Goal: Task Accomplishment & Management: Manage account settings

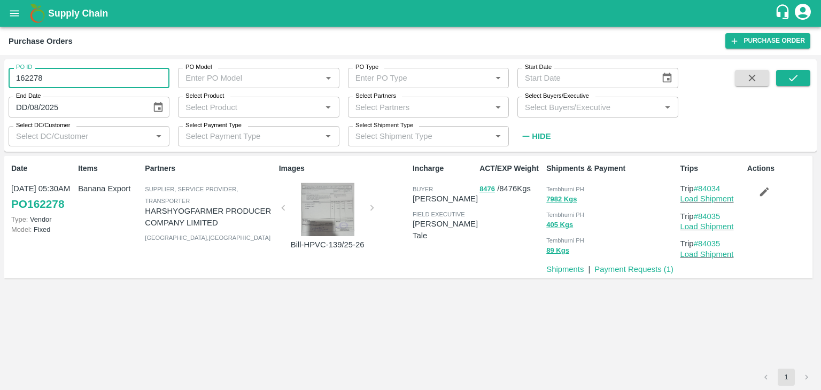
click at [135, 83] on input "162278" at bounding box center [89, 78] width 161 height 20
type input "1"
click at [162, 103] on icon "Choose date" at bounding box center [158, 108] width 12 height 12
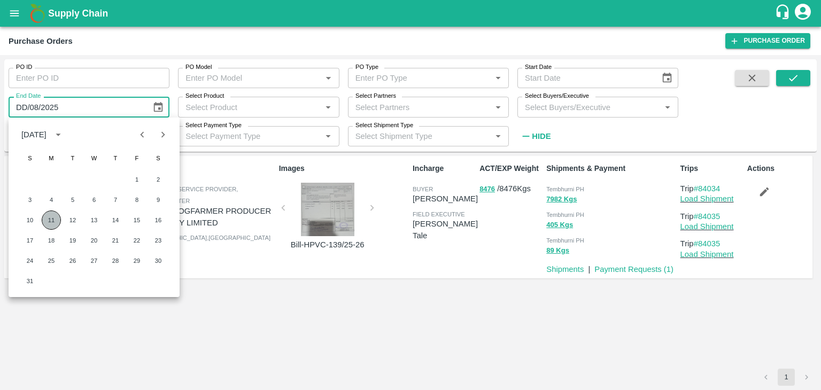
click at [55, 224] on button "11" at bounding box center [51, 220] width 19 height 19
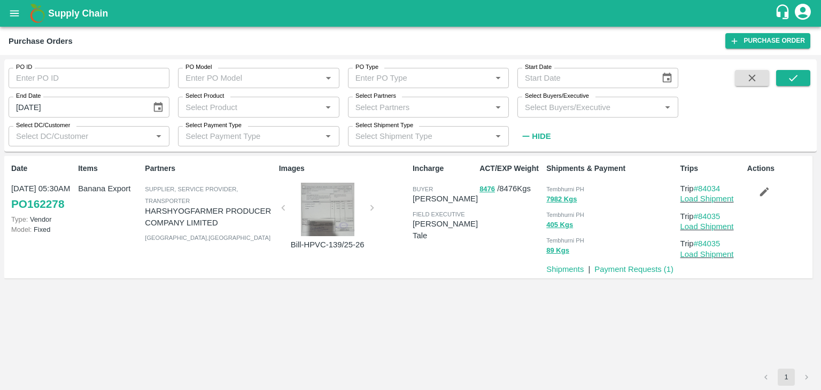
type input "11/08/2025"
click at [664, 72] on icon "Choose date" at bounding box center [667, 78] width 12 height 12
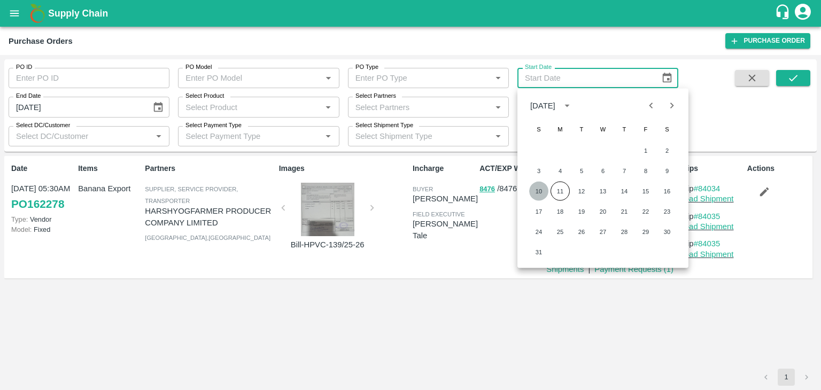
click at [537, 189] on button "10" at bounding box center [538, 191] width 19 height 19
type input "[DATE]"
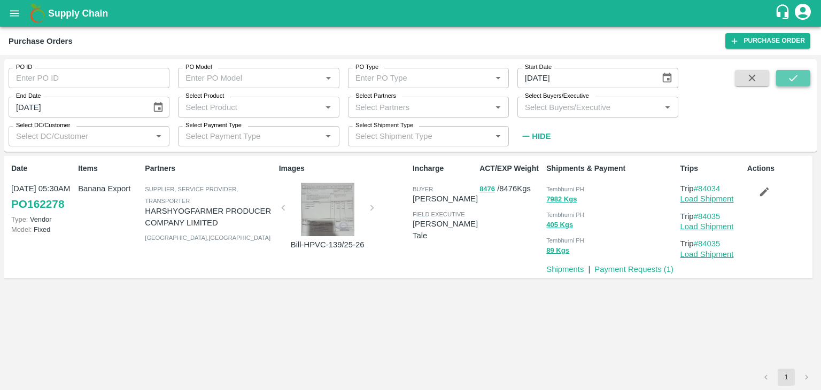
click at [786, 73] on button "submit" at bounding box center [793, 78] width 34 height 16
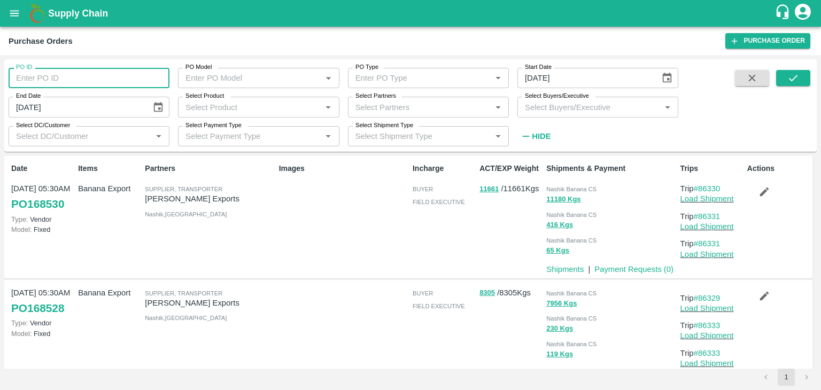
click at [92, 76] on input "PO ID" at bounding box center [89, 78] width 161 height 20
paste input "text"
type input "168525"
click at [807, 78] on button "submit" at bounding box center [793, 78] width 34 height 16
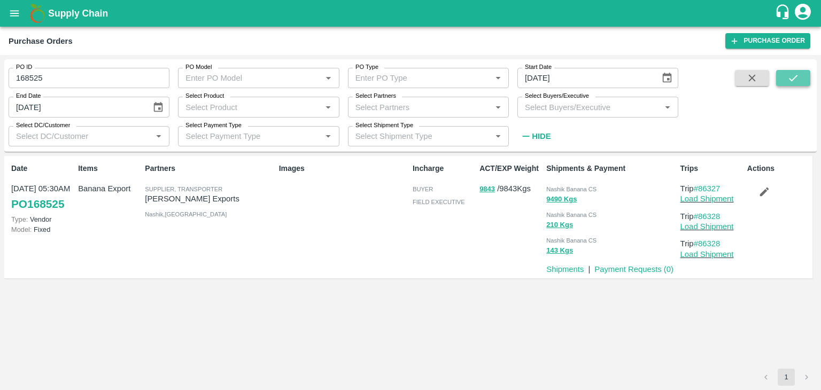
click at [795, 78] on icon "submit" at bounding box center [793, 78] width 12 height 12
click at [722, 200] on link "Load Shipment" at bounding box center [706, 199] width 53 height 9
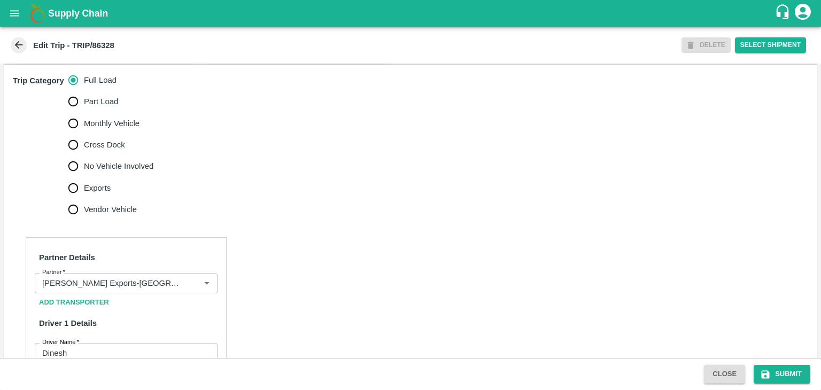
scroll to position [329, 0]
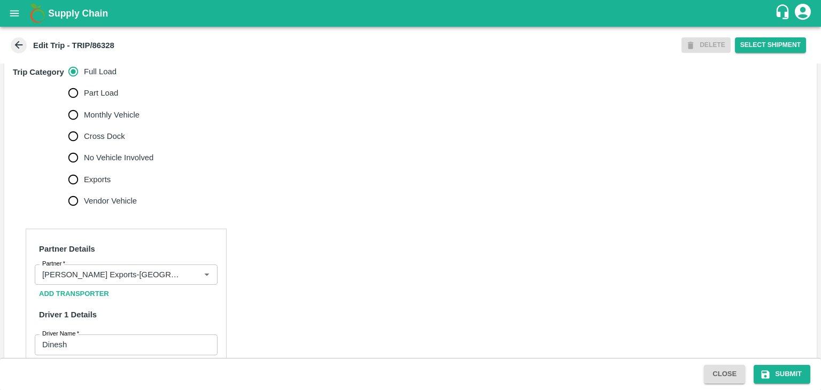
click at [102, 164] on span "No Vehicle Involved" at bounding box center [118, 158] width 69 height 12
click at [84, 168] on input "No Vehicle Involved" at bounding box center [73, 157] width 21 height 21
radio input "true"
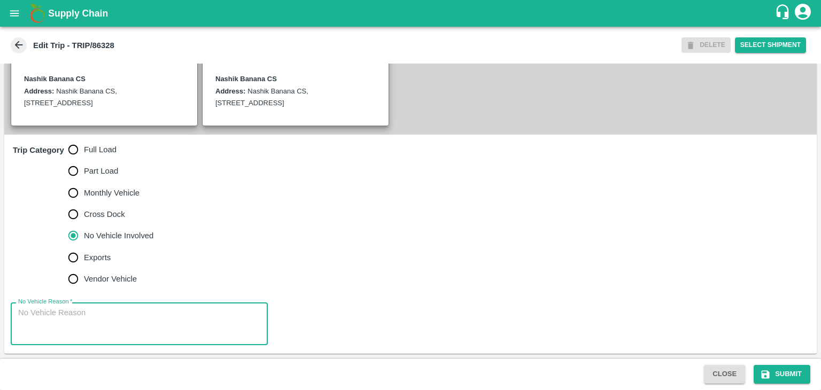
click at [140, 320] on textarea "No Vehicle Reason   *" at bounding box center [139, 324] width 242 height 34
type textarea "Field Dump"
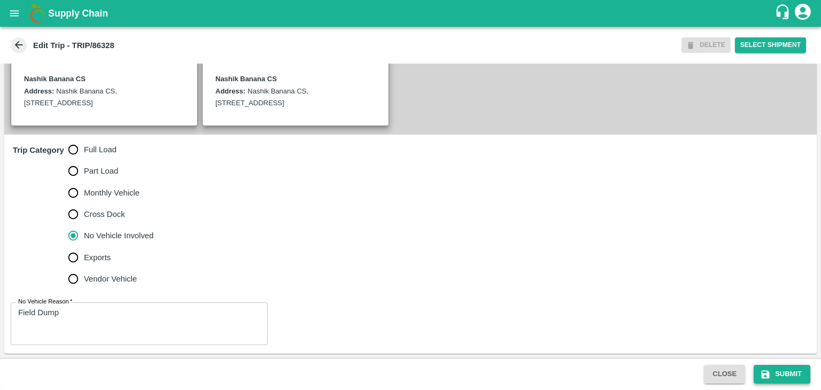
drag, startPoint x: 797, startPoint y: 383, endPoint x: 793, endPoint y: 371, distance: 12.5
click at [793, 371] on div "Close Submit" at bounding box center [410, 374] width 821 height 32
click at [793, 371] on button "Submit" at bounding box center [782, 374] width 57 height 19
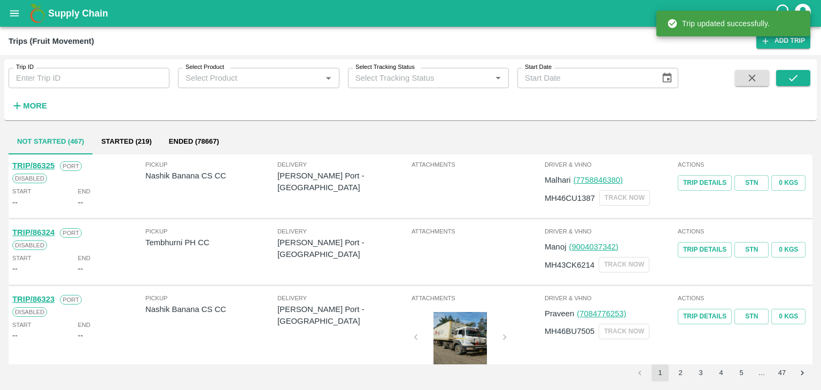
click at [92, 74] on input "Trip ID" at bounding box center [89, 78] width 161 height 20
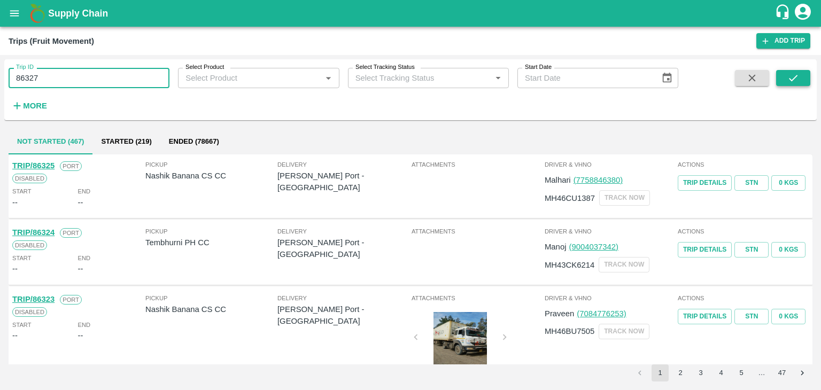
type input "86327"
click at [794, 73] on icon "submit" at bounding box center [793, 78] width 12 height 12
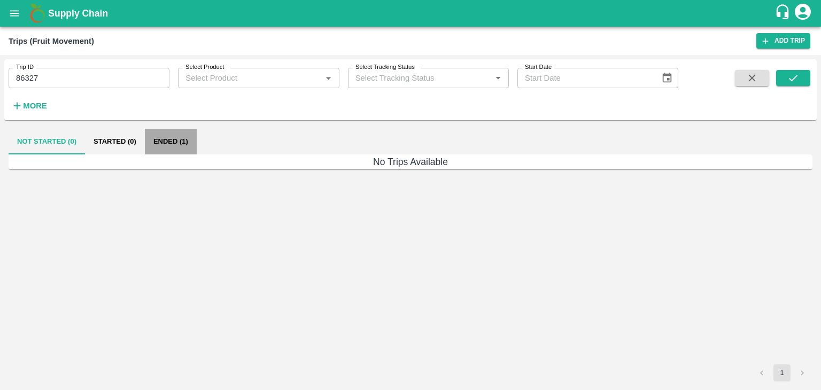
click at [179, 142] on button "Ended (1)" at bounding box center [171, 142] width 52 height 26
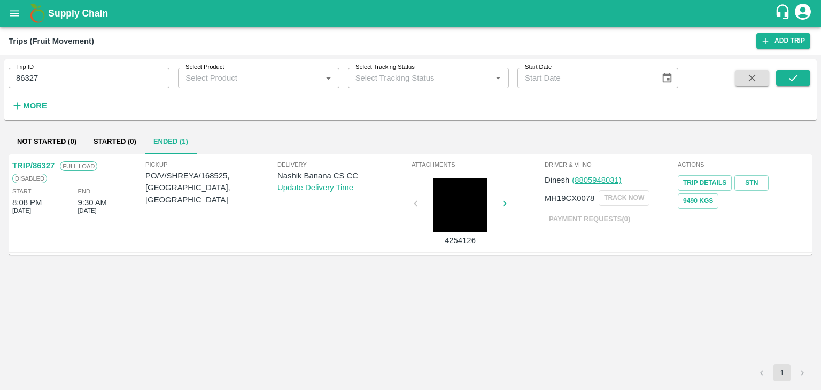
drag, startPoint x: 33, startPoint y: 159, endPoint x: 38, endPoint y: 161, distance: 5.5
click at [38, 161] on div "TRIP/86327 Full Load Disabled Start 8:08 PM 10 Aug 2025 End 9:30 AM 11 Aug 2025" at bounding box center [77, 203] width 133 height 92
click at [38, 161] on link "TRIP/86327" at bounding box center [33, 165] width 42 height 9
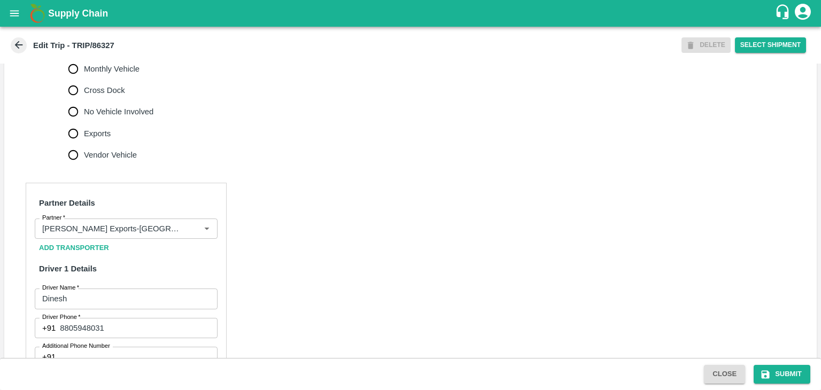
scroll to position [376, 0]
click at [192, 231] on icon "Clear" at bounding box center [194, 228] width 6 height 6
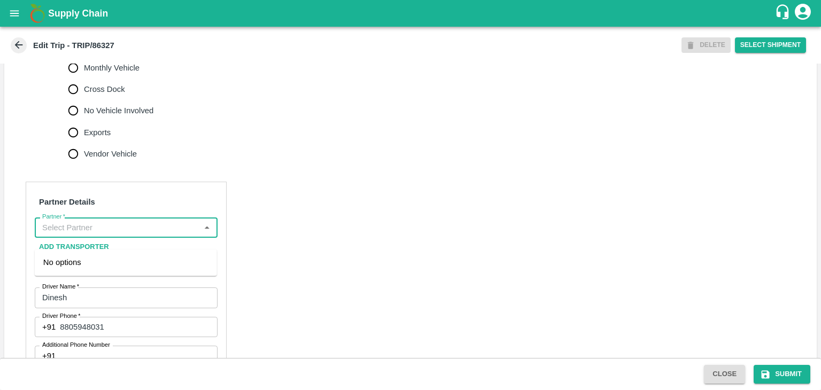
click at [158, 235] on input "Partner   *" at bounding box center [117, 228] width 159 height 14
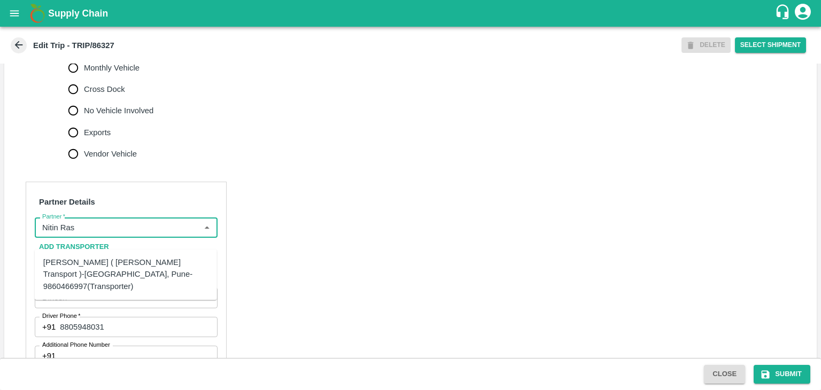
click at [110, 265] on div "Nitin Rasal ( Bhairavnath Transport )-Deulgaon, Pune-9860466997(Transporter)" at bounding box center [125, 275] width 165 height 36
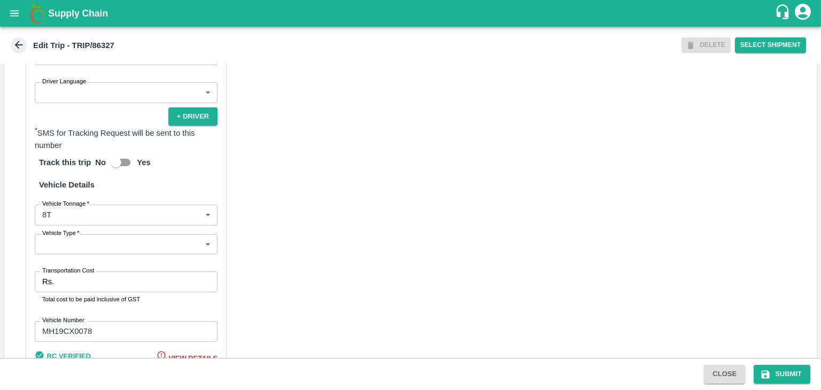
scroll to position [678, 0]
type input "Nitin Rasal ( Bhairavnath Transport )-Deulgaon, Pune-9860466997(Transporter)"
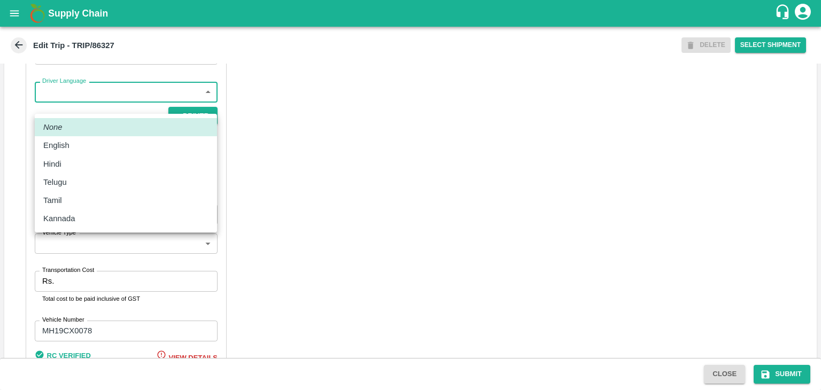
click at [82, 105] on body "Supply Chain Edit Trip - TRIP/86327 DELETE Select Shipment Trip Details Trip Ty…" at bounding box center [410, 195] width 821 height 390
click at [74, 161] on div "Hindi" at bounding box center [125, 164] width 165 height 12
type input "hi"
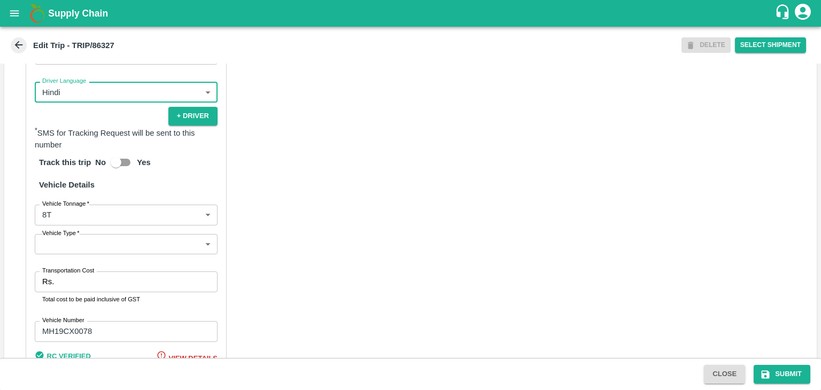
scroll to position [774, 0]
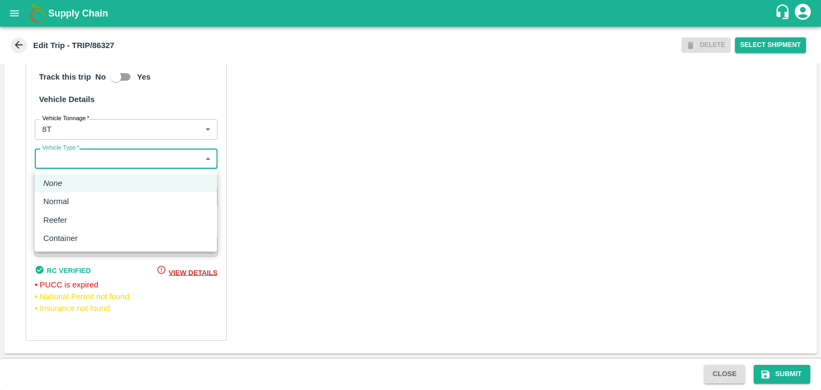
click at [55, 157] on body "Supply Chain Edit Trip - TRIP/86327 DELETE Select Shipment Trip Details Trip Ty…" at bounding box center [410, 195] width 821 height 390
click at [76, 196] on div "Normal" at bounding box center [125, 202] width 165 height 12
type input "Normal"
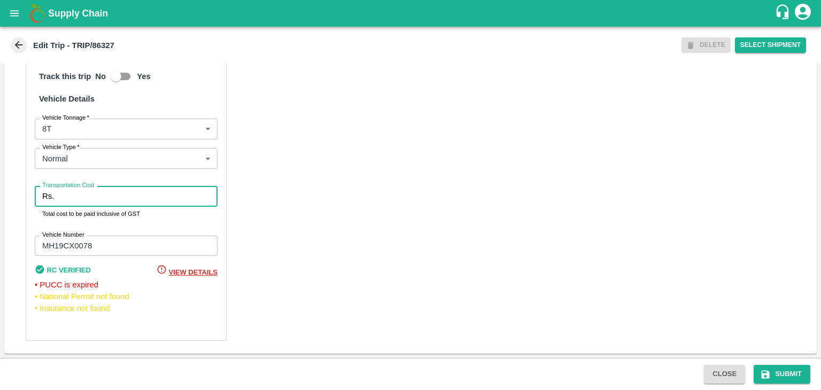
click at [83, 201] on input "Transportation Cost" at bounding box center [137, 196] width 159 height 20
type input "10000"
click at [784, 372] on button "Submit" at bounding box center [782, 374] width 57 height 19
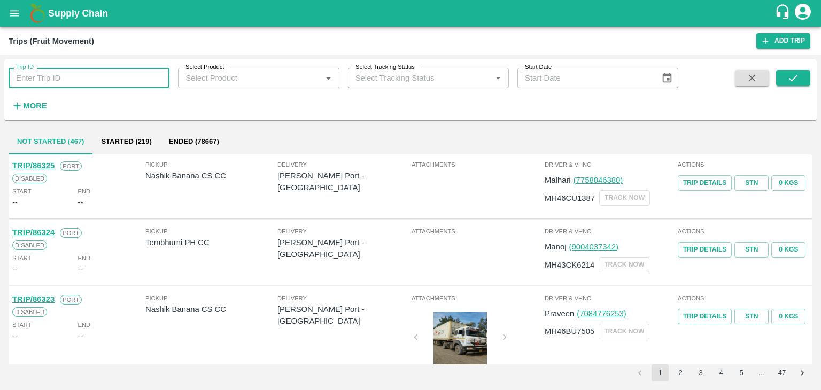
click at [84, 72] on input "Trip ID" at bounding box center [89, 78] width 161 height 20
type input "86327"
click at [793, 79] on icon "submit" at bounding box center [793, 78] width 9 height 6
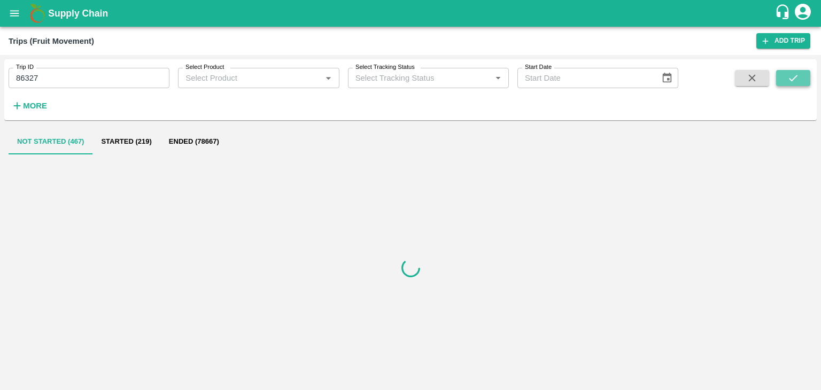
click at [793, 79] on icon "submit" at bounding box center [793, 78] width 9 height 6
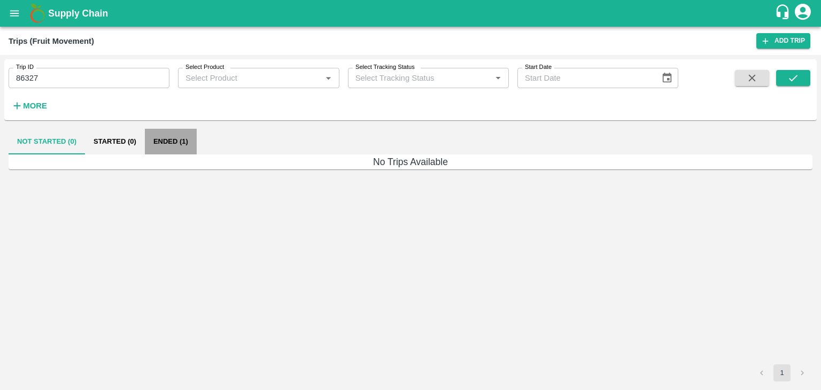
click at [176, 137] on button "Ended (1)" at bounding box center [171, 142] width 52 height 26
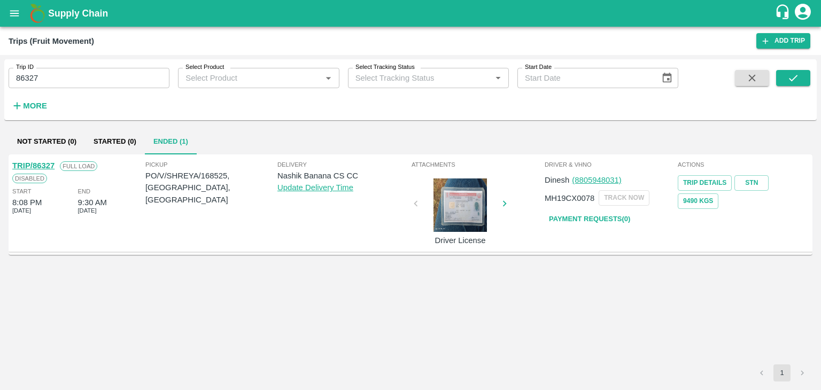
click at [41, 162] on link "TRIP/86327" at bounding box center [33, 165] width 42 height 9
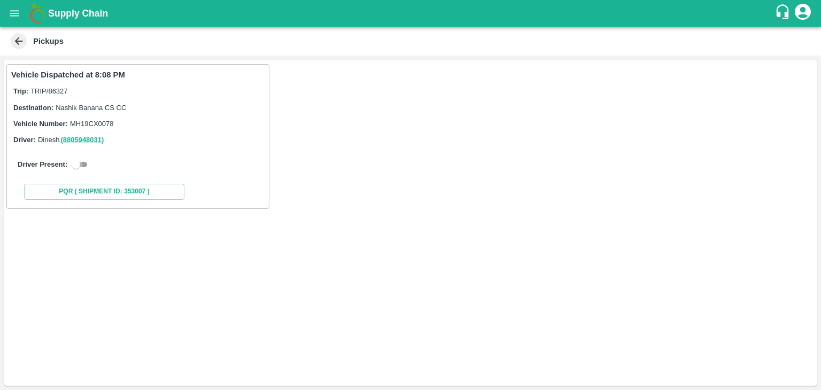
click at [86, 171] on input "checkbox" at bounding box center [76, 164] width 38 height 13
checkbox input "true"
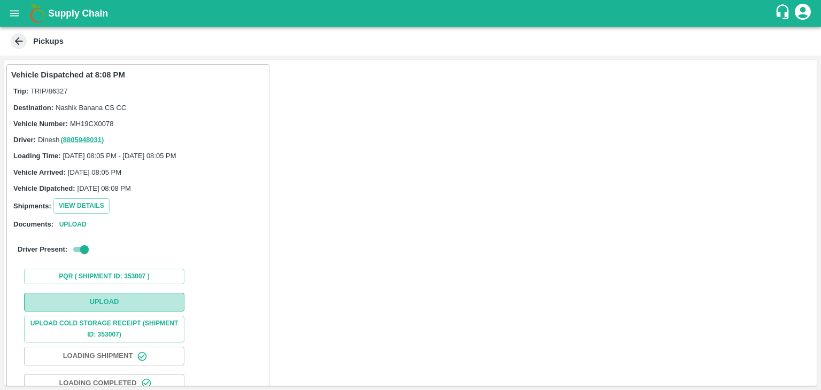
click at [119, 301] on button "Upload" at bounding box center [104, 302] width 160 height 19
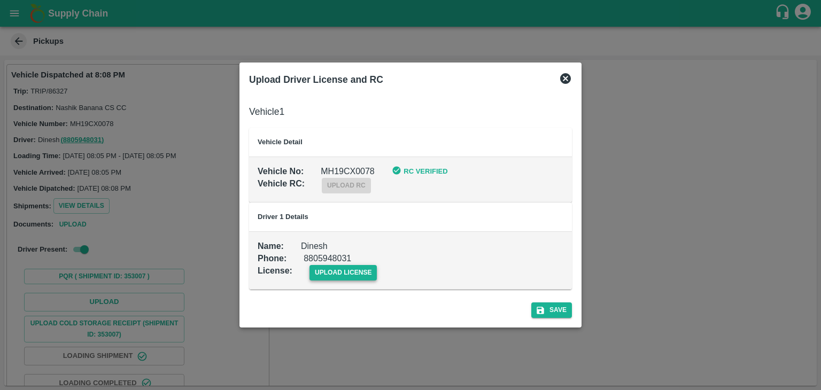
click at [353, 276] on span "upload license" at bounding box center [343, 273] width 68 height 16
click at [0, 0] on input "upload license" at bounding box center [0, 0] width 0 height 0
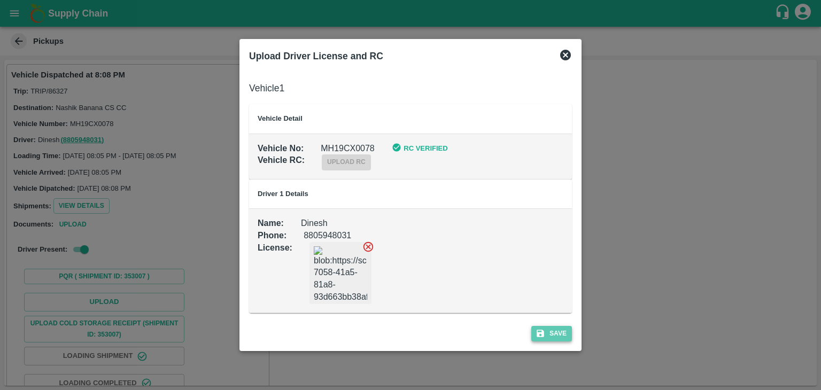
click at [560, 334] on button "Save" at bounding box center [551, 334] width 41 height 16
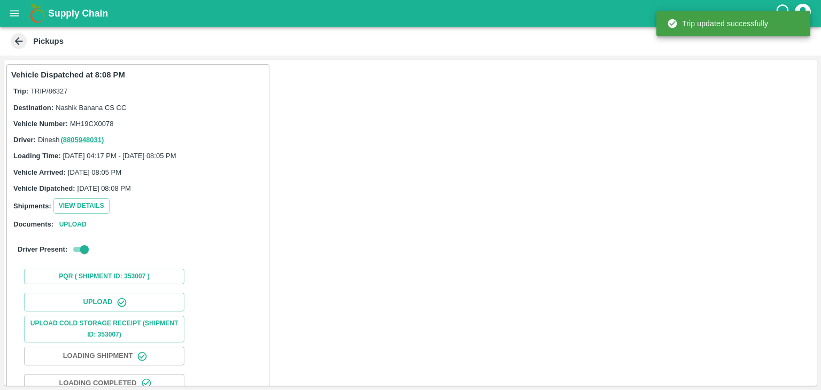
scroll to position [112, 0]
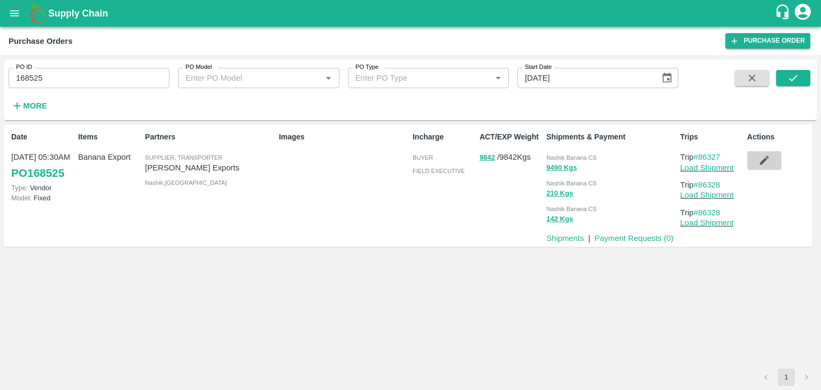
click at [761, 160] on icon "button" at bounding box center [764, 160] width 12 height 12
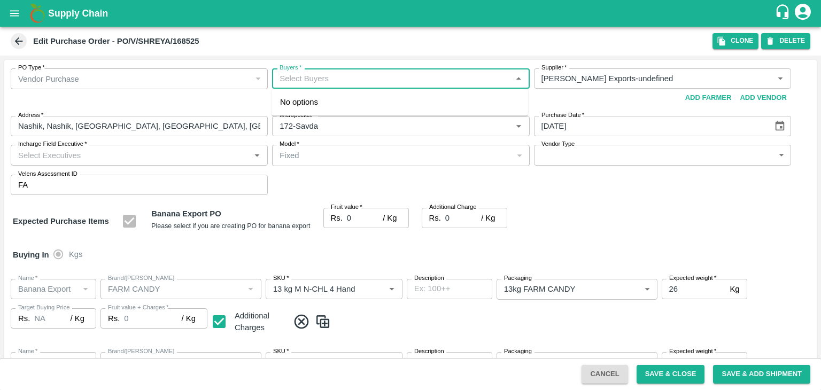
click at [363, 84] on input "Buyers   *" at bounding box center [391, 79] width 233 height 14
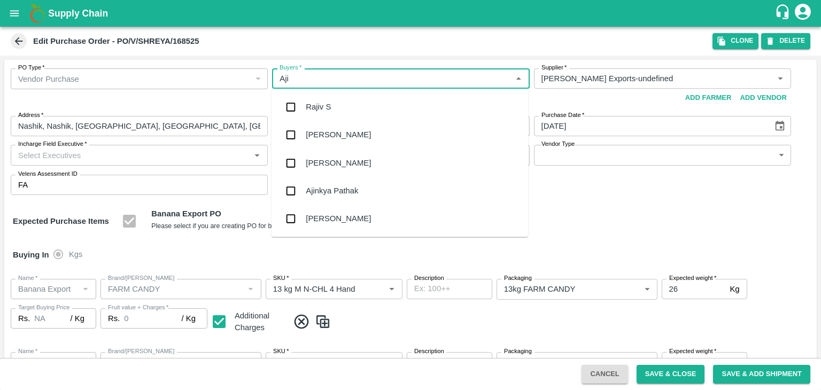
type input "Ajit"
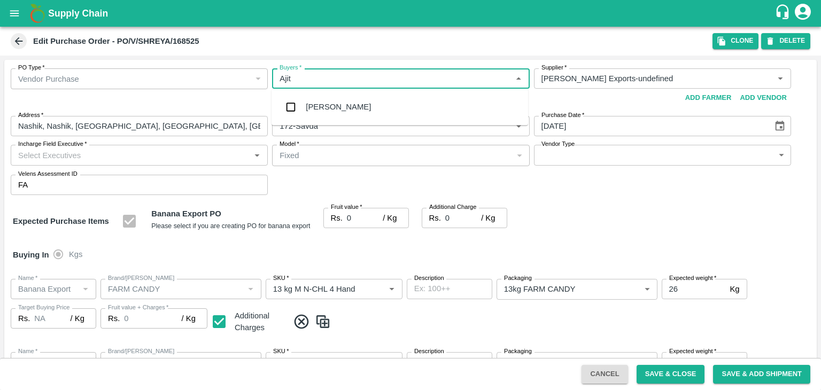
click at [346, 97] on div "[PERSON_NAME]" at bounding box center [400, 107] width 257 height 28
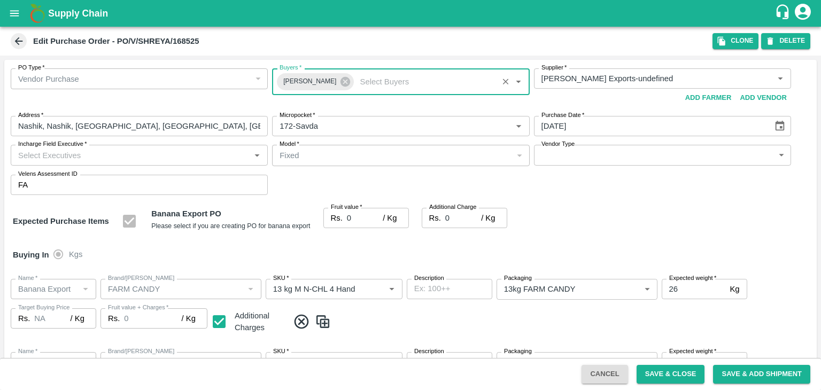
click at [136, 159] on input "Incharge Field Executive   *" at bounding box center [130, 155] width 233 height 14
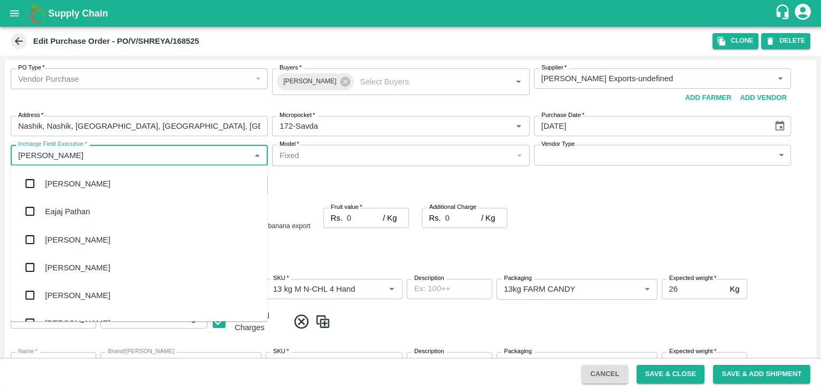
type input "Jay"
click at [84, 239] on div "jaydip Tale" at bounding box center [139, 240] width 257 height 28
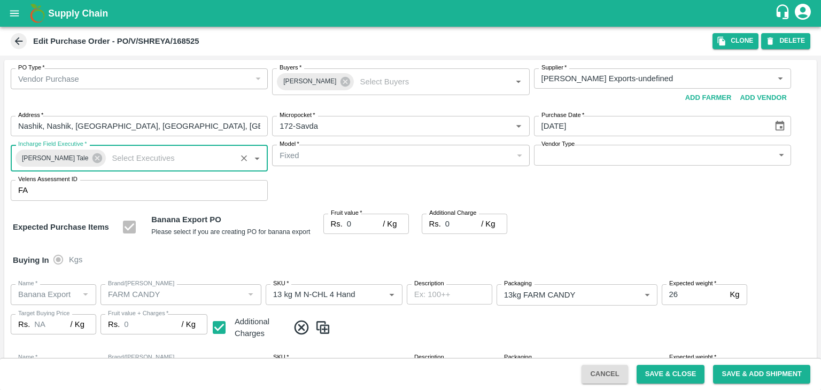
click at [552, 157] on body "Supply Chain Edit Purchase Order - PO/V/SHREYA/168525 Clone DELETE PO Type   * …" at bounding box center [410, 195] width 821 height 390
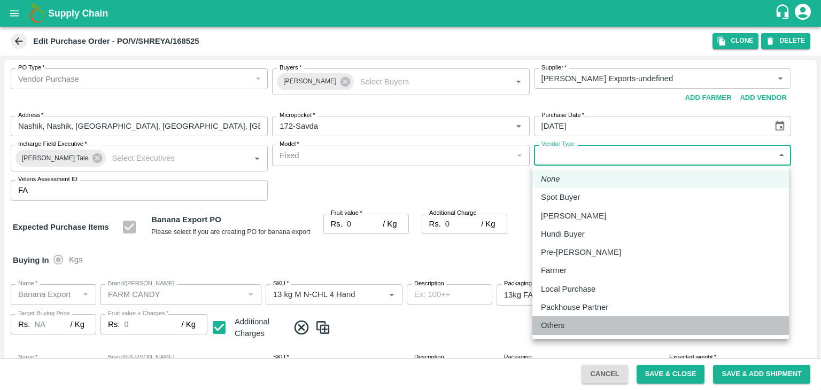
click at [562, 324] on p "Others" at bounding box center [553, 326] width 24 height 12
type input "OTHER"
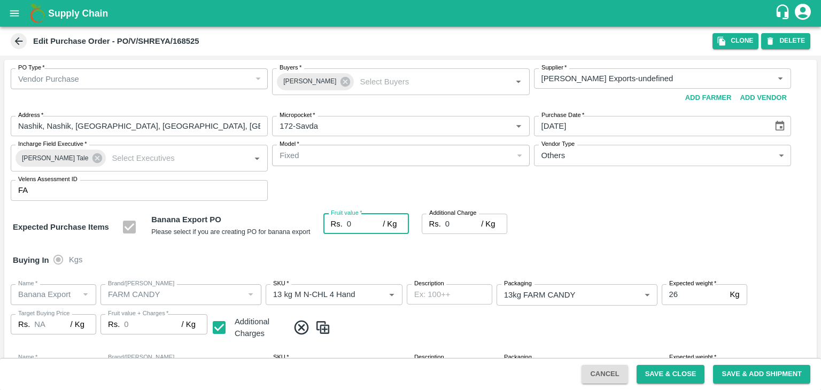
click at [355, 224] on input "0" at bounding box center [365, 224] width 36 height 20
type input "1"
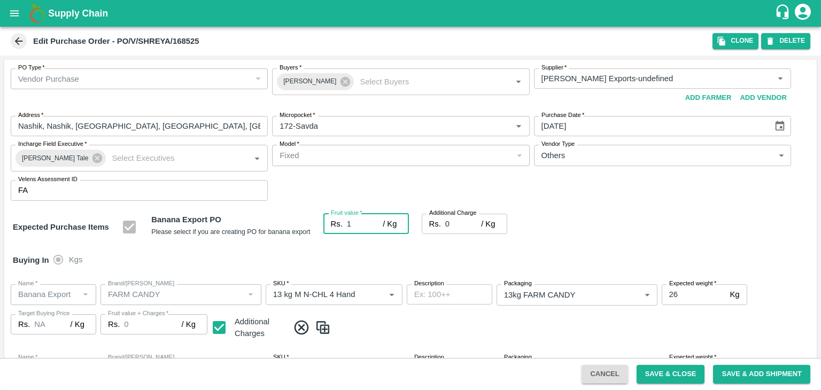
type input "1"
type input "19"
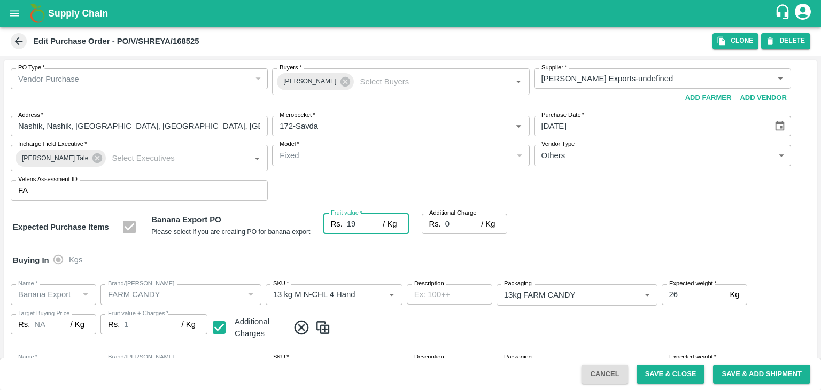
type input "19"
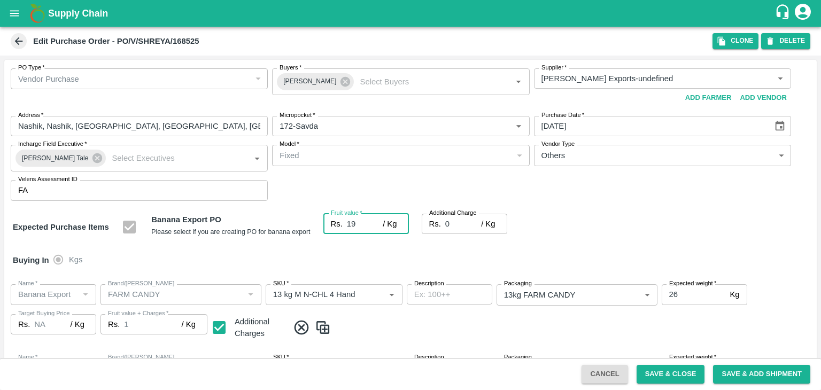
type input "19"
type input "2"
type input "21"
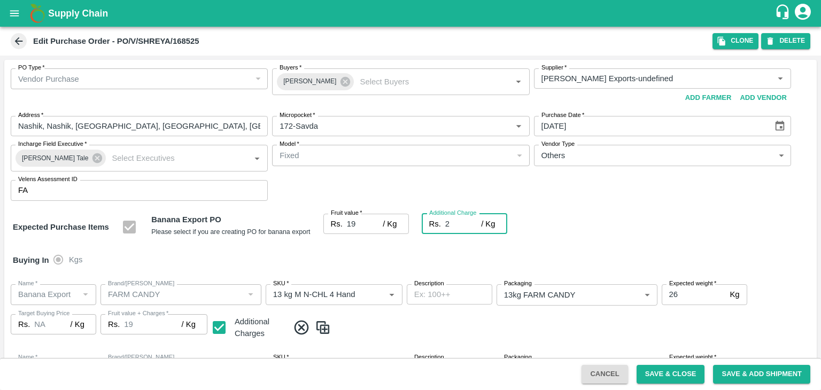
type input "21"
type input "2.7"
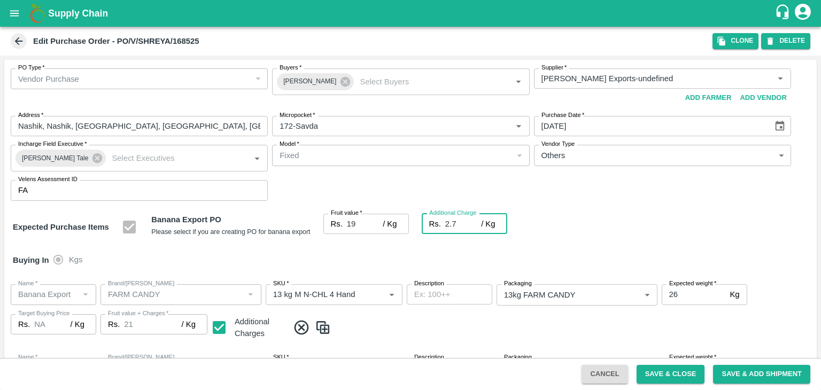
type input "21.7"
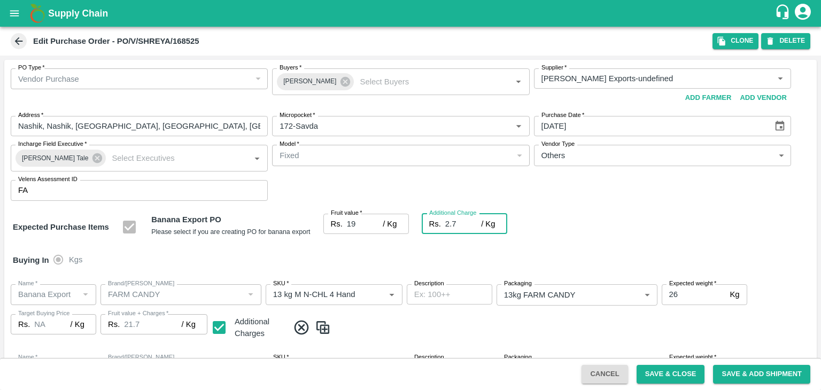
type input "2.75"
type input "21.75"
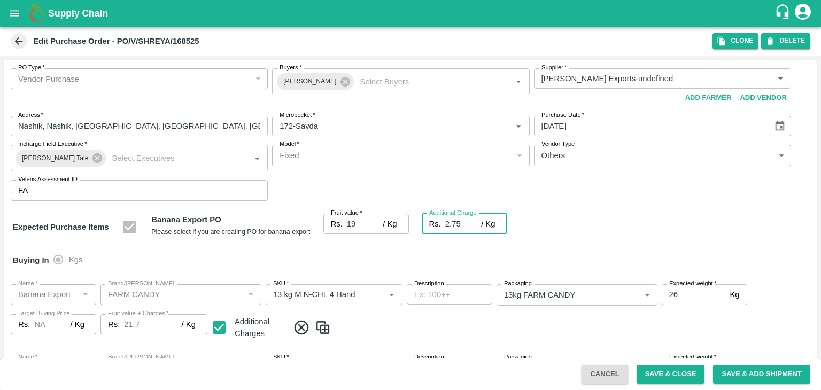
type input "21.75"
type input "2.75"
click at [385, 251] on div "Buying In Kgs" at bounding box center [410, 260] width 812 height 31
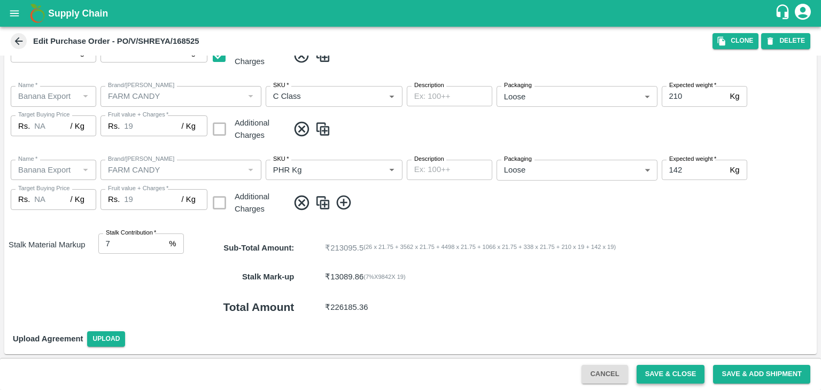
drag, startPoint x: 661, startPoint y: 364, endPoint x: 669, endPoint y: 370, distance: 9.5
click at [669, 370] on div "Cancel Save & Close Save & Add Shipment" at bounding box center [410, 374] width 821 height 32
click at [669, 370] on button "Save & Close" at bounding box center [671, 374] width 68 height 19
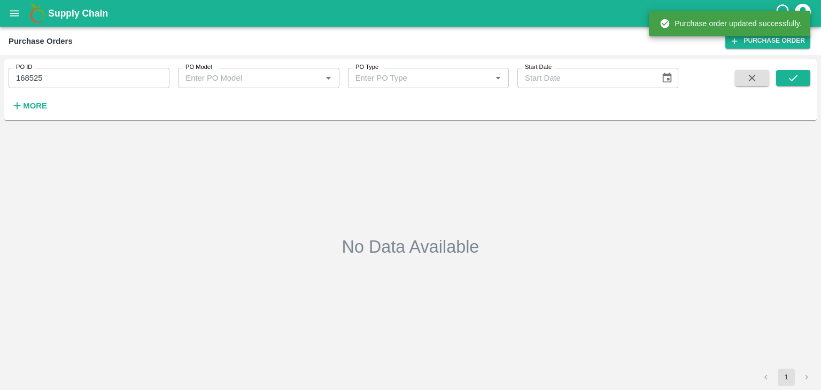
type input "168525"
type input "10/08/2025"
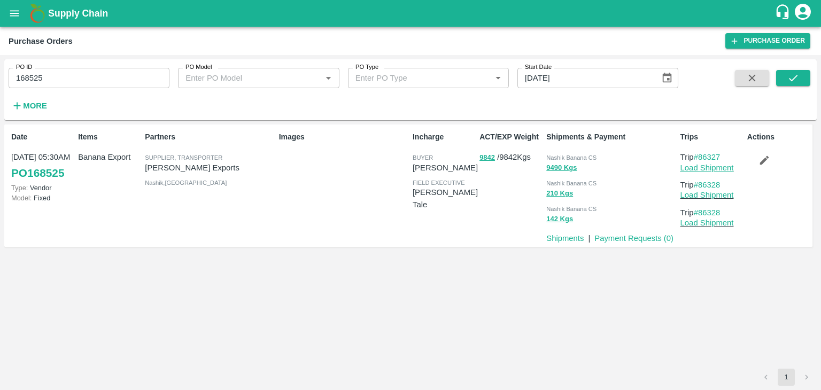
click at [715, 171] on link "Load Shipment" at bounding box center [706, 168] width 53 height 9
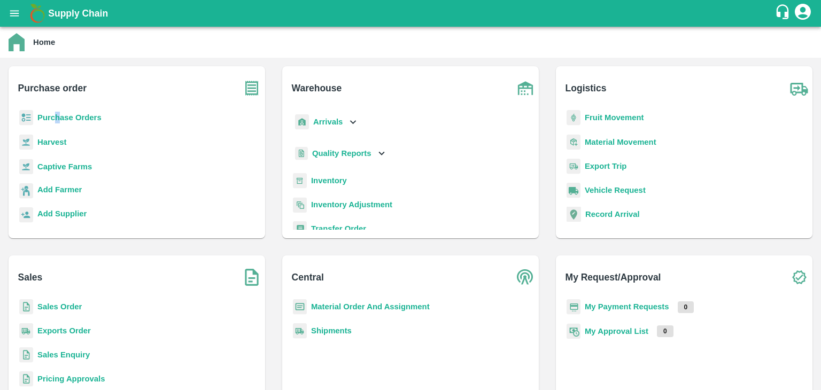
drag, startPoint x: 57, startPoint y: 112, endPoint x: 63, endPoint y: 119, distance: 9.5
click at [63, 119] on p "Purchase Orders" at bounding box center [69, 118] width 64 height 12
click at [63, 119] on b "Purchase Orders" at bounding box center [69, 117] width 64 height 9
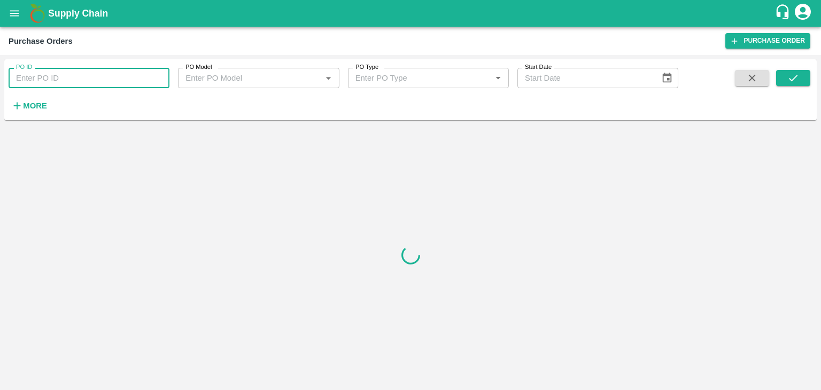
click at [69, 83] on input "PO ID" at bounding box center [89, 78] width 161 height 20
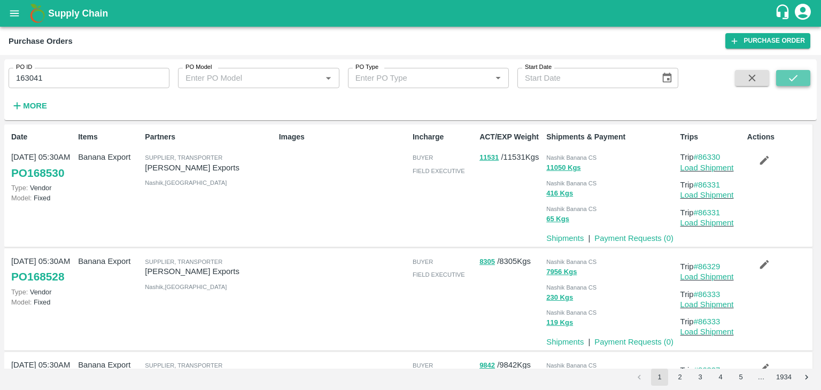
click at [791, 70] on button "submit" at bounding box center [793, 78] width 34 height 16
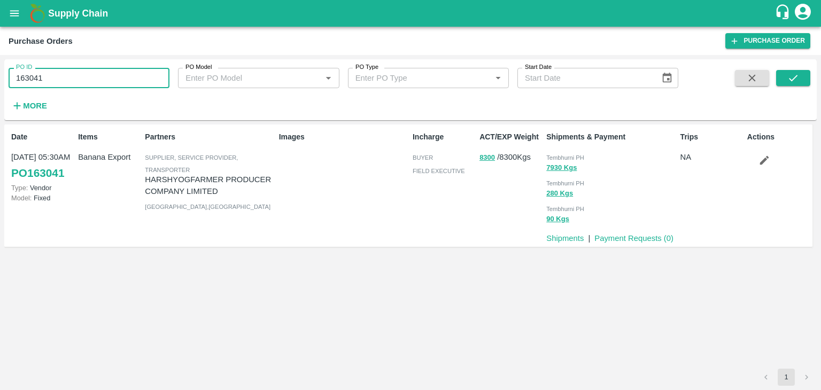
click at [124, 80] on input "163041" at bounding box center [89, 78] width 161 height 20
click at [792, 79] on icon "submit" at bounding box center [793, 78] width 12 height 12
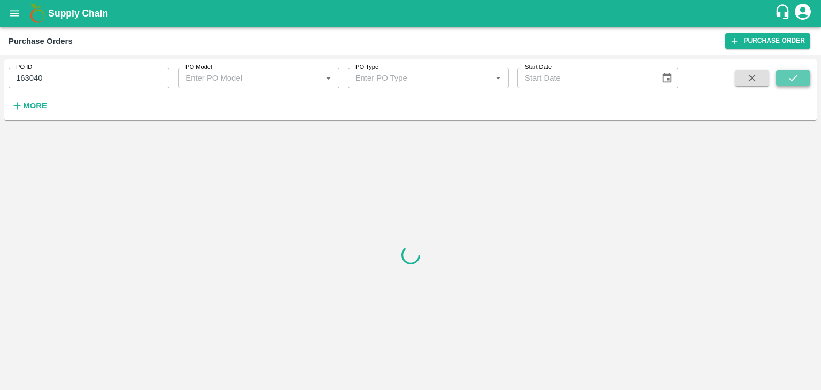
click at [792, 79] on icon "submit" at bounding box center [793, 78] width 12 height 12
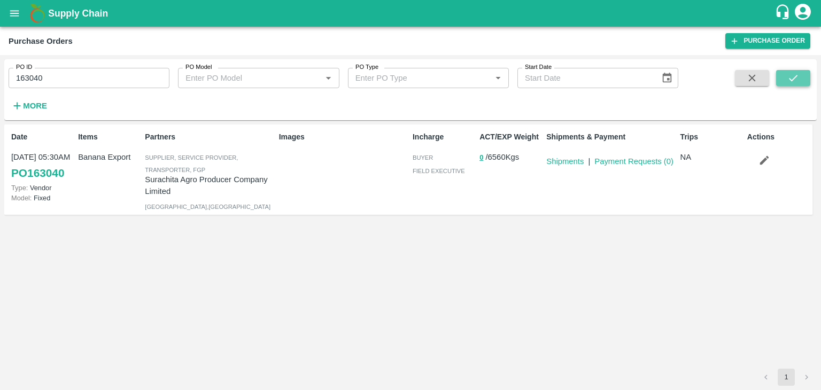
click at [792, 79] on icon "submit" at bounding box center [793, 78] width 12 height 12
click at [112, 77] on input "163040" at bounding box center [89, 78] width 161 height 20
click at [778, 74] on button "submit" at bounding box center [793, 78] width 34 height 16
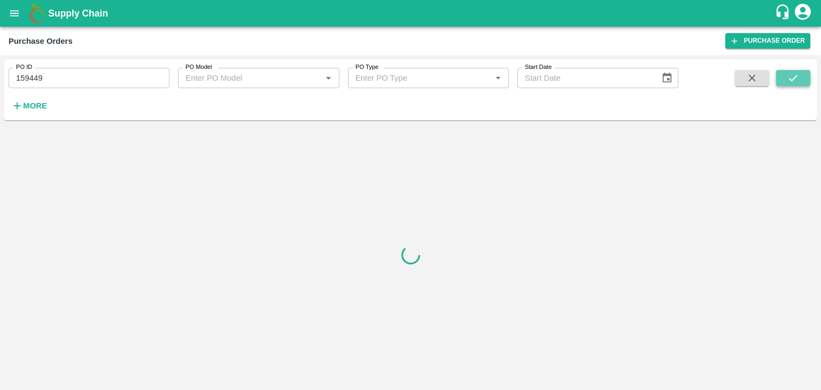
click at [778, 74] on button "submit" at bounding box center [793, 78] width 34 height 16
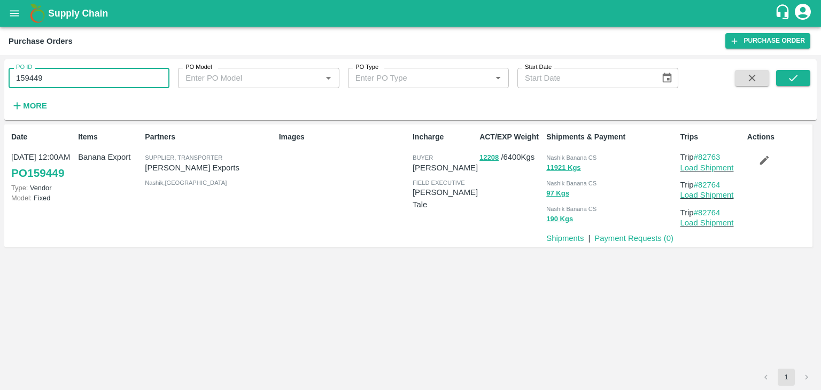
click at [54, 76] on input "159449" at bounding box center [89, 78] width 161 height 20
click at [793, 76] on icon "submit" at bounding box center [793, 78] width 12 height 12
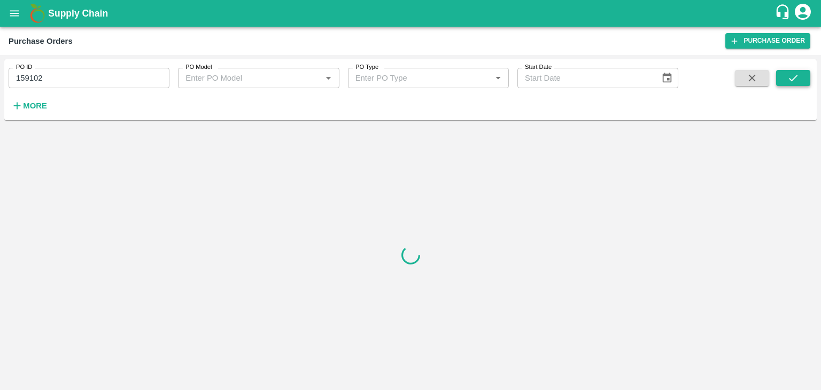
click at [793, 76] on icon "submit" at bounding box center [793, 78] width 12 height 12
click at [788, 73] on icon "submit" at bounding box center [793, 78] width 12 height 12
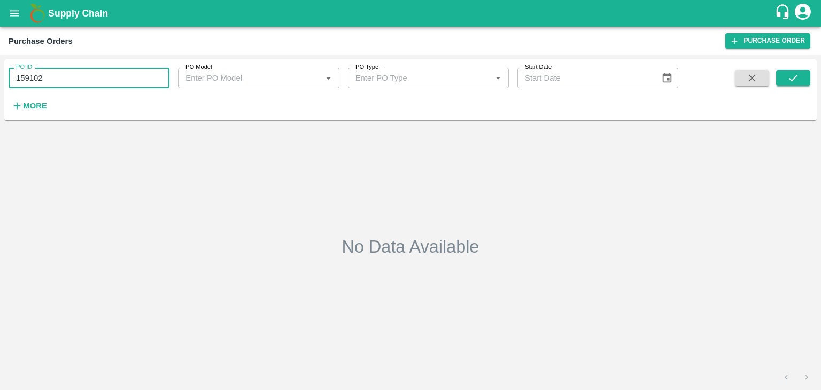
click at [134, 84] on input "159102" at bounding box center [89, 78] width 161 height 20
click at [798, 76] on icon "submit" at bounding box center [793, 78] width 12 height 12
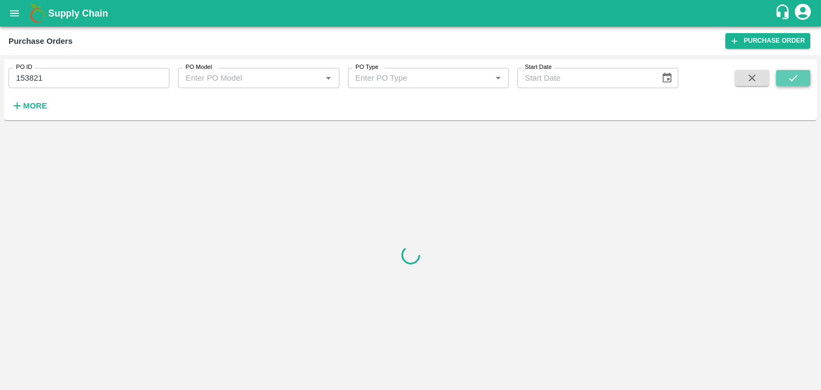
click at [798, 76] on icon "submit" at bounding box center [793, 78] width 12 height 12
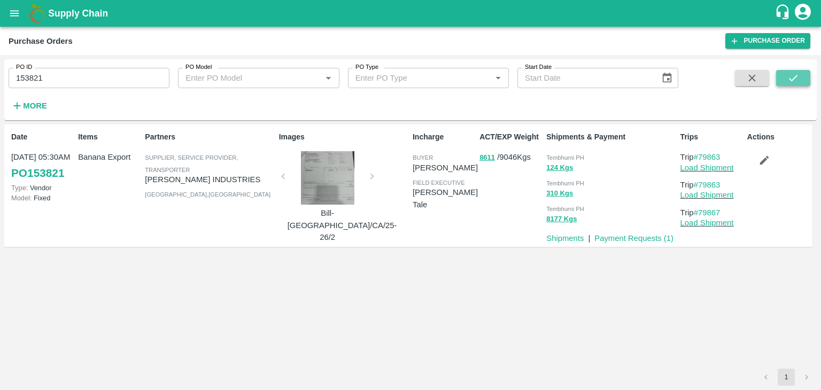
click at [798, 76] on icon "submit" at bounding box center [793, 78] width 12 height 12
click at [92, 80] on input "153821" at bounding box center [89, 78] width 161 height 20
type input "123052"
click at [791, 78] on icon "submit" at bounding box center [793, 78] width 12 height 12
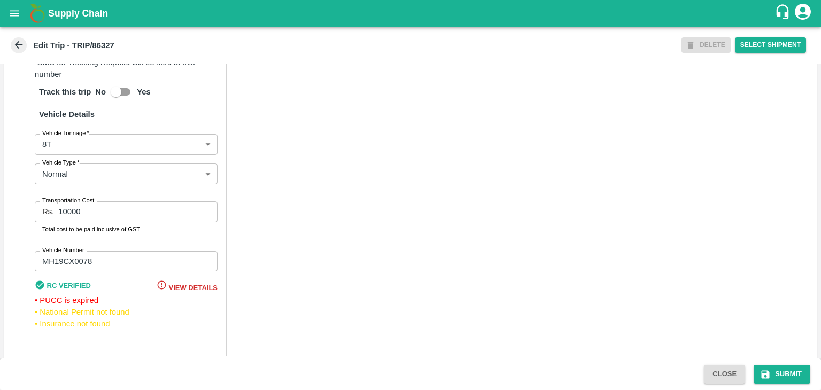
scroll to position [759, 0]
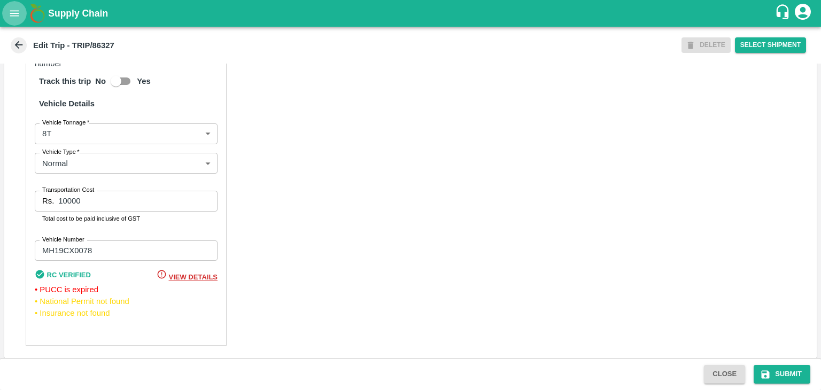
click at [12, 11] on icon "open drawer" at bounding box center [14, 13] width 9 height 6
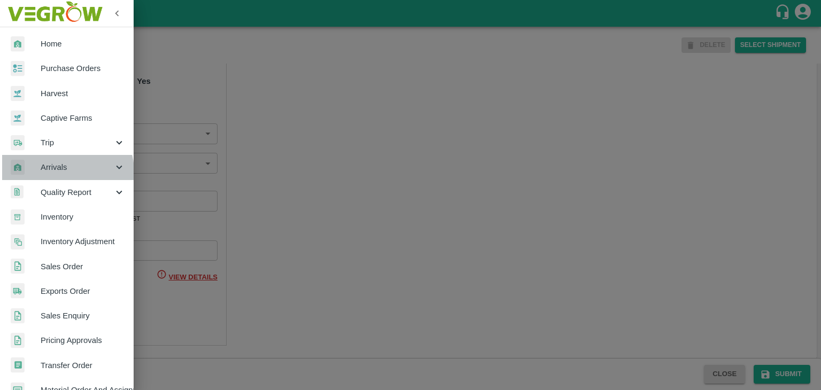
click at [64, 172] on span "Arrivals" at bounding box center [77, 167] width 73 height 12
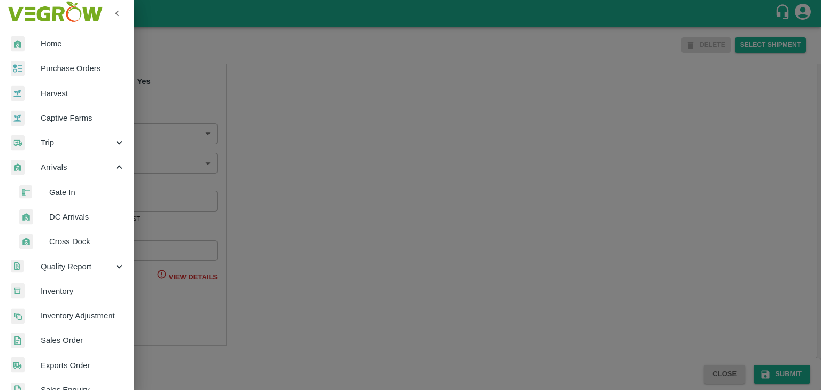
click at [66, 219] on span "DC Arrivals" at bounding box center [87, 217] width 76 height 12
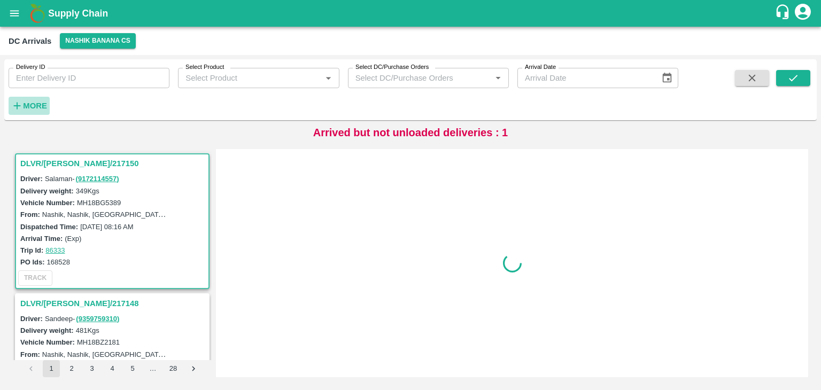
click at [29, 113] on h6 "More" at bounding box center [35, 106] width 24 height 14
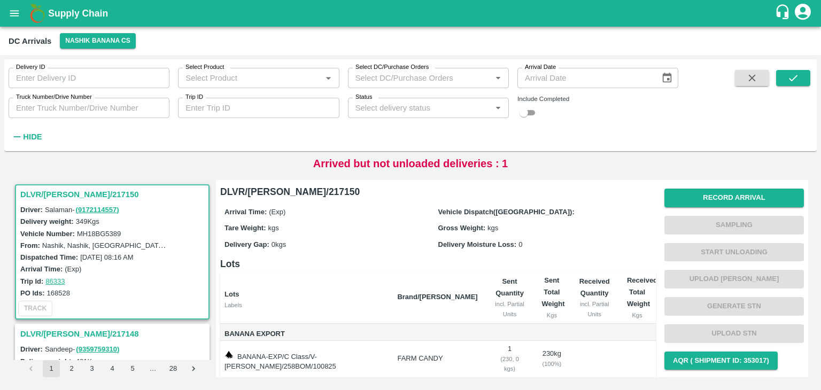
click at [294, 101] on input "Trip ID" at bounding box center [258, 108] width 161 height 20
type input "86331"
click at [795, 73] on icon "submit" at bounding box center [793, 78] width 12 height 12
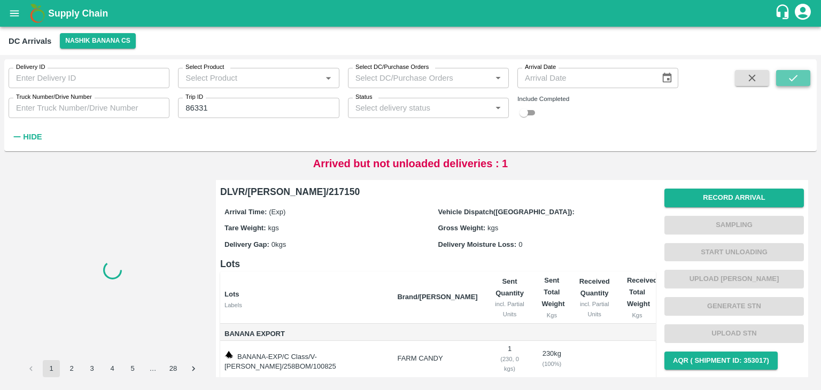
click at [795, 73] on icon "submit" at bounding box center [793, 78] width 12 height 12
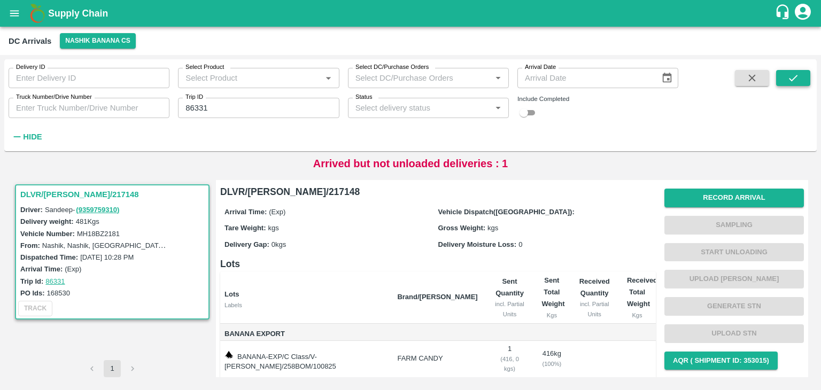
click at [795, 73] on icon "submit" at bounding box center [793, 78] width 12 height 12
click at [725, 198] on button "Record Arrival" at bounding box center [734, 198] width 140 height 19
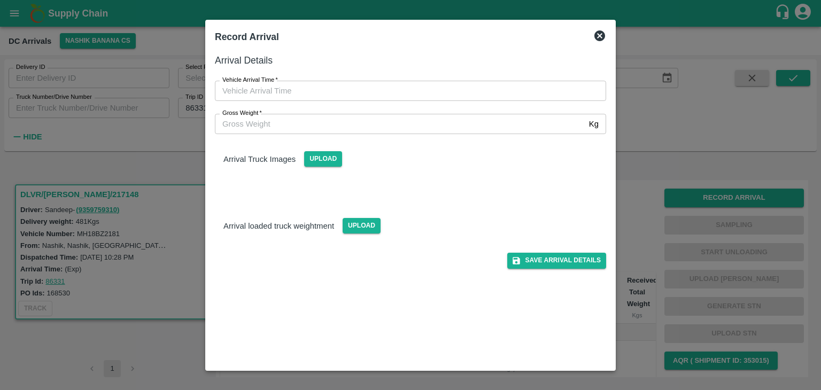
type input "DD/MM/YYYY hh:mm aa"
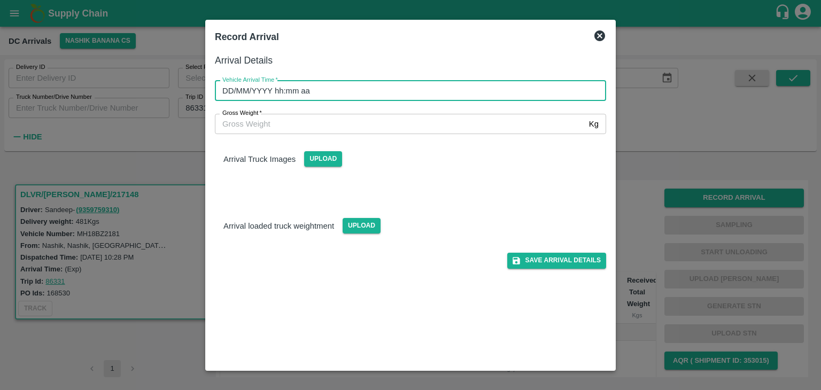
click at [493, 92] on input "DD/MM/YYYY hh:mm aa" at bounding box center [407, 91] width 384 height 20
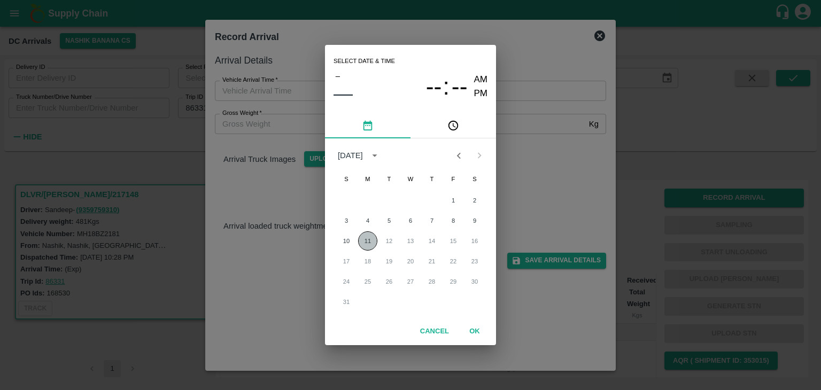
click at [372, 244] on button "11" at bounding box center [367, 240] width 19 height 19
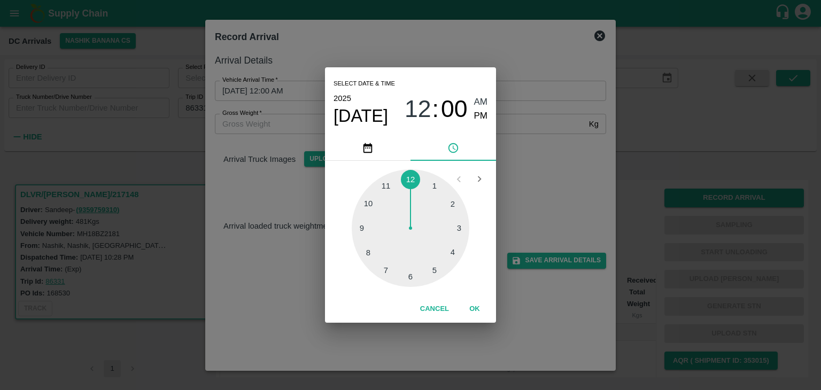
click at [367, 257] on div at bounding box center [411, 228] width 118 height 118
type input "11/08/2025 08:39 AM"
click at [482, 309] on button "OK" at bounding box center [475, 309] width 34 height 19
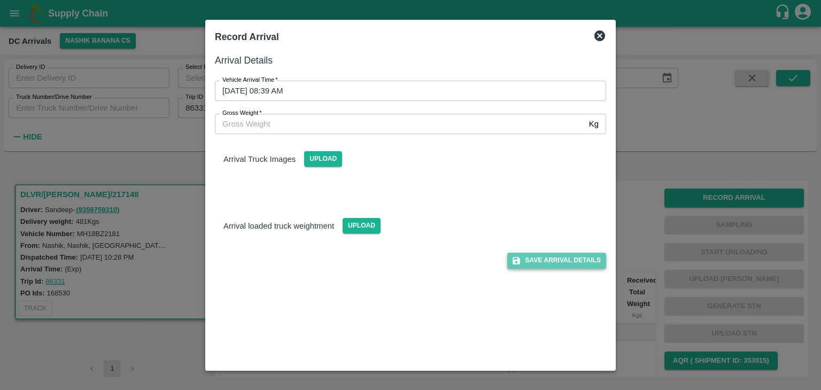
click at [571, 259] on button "Save Arrival Details" at bounding box center [556, 261] width 99 height 16
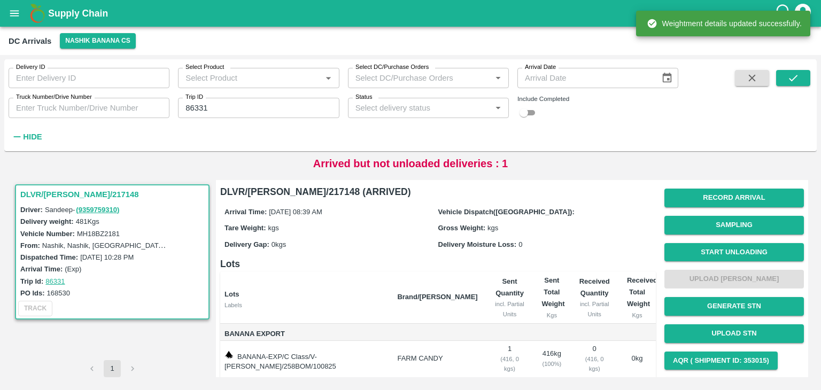
scroll to position [56, 0]
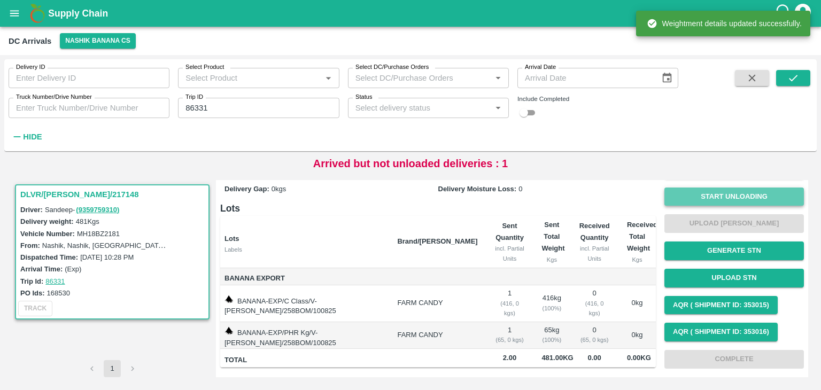
click at [714, 195] on button "Start Unloading" at bounding box center [734, 197] width 140 height 19
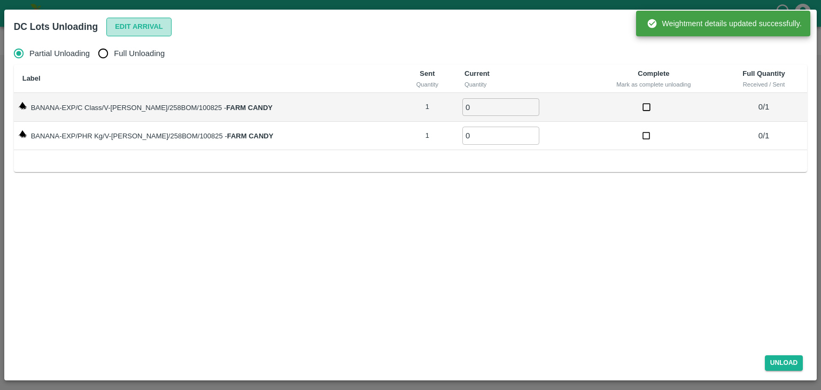
click at [164, 34] on button "Edit Arrival" at bounding box center [138, 27] width 65 height 19
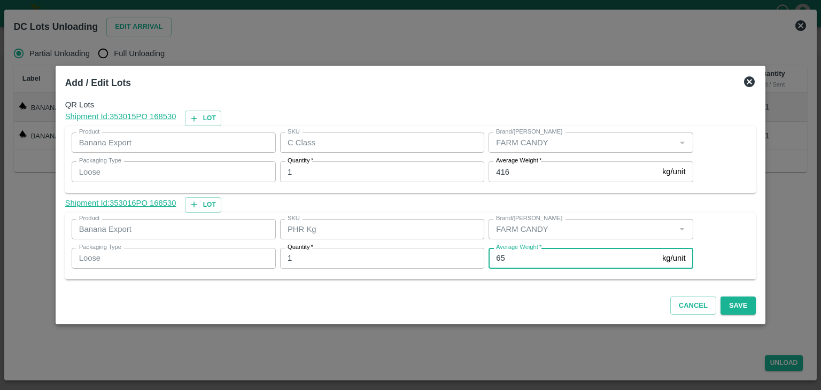
click at [533, 255] on input "65" at bounding box center [573, 258] width 169 height 20
type input "6"
type input "166"
click at [724, 308] on button "Save" at bounding box center [738, 306] width 35 height 19
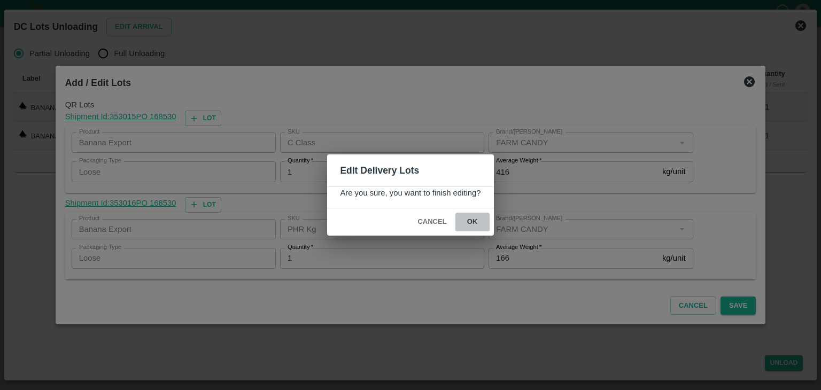
click at [479, 223] on button "ok" at bounding box center [472, 222] width 34 height 19
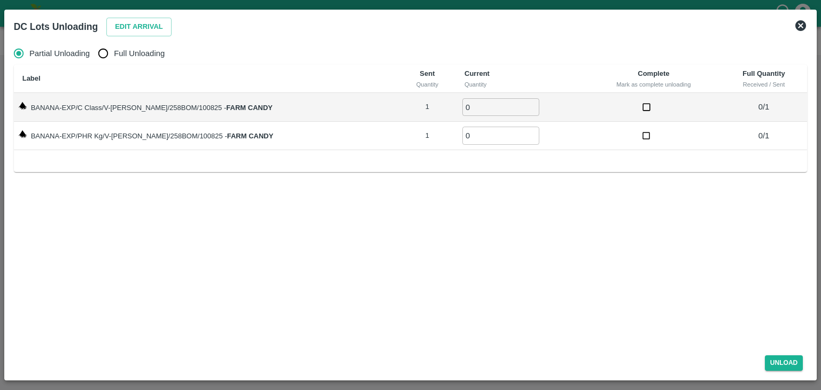
click at [142, 52] on span "Full Unloading" at bounding box center [139, 54] width 51 height 12
click at [114, 52] on input "Full Unloading" at bounding box center [102, 53] width 21 height 21
radio input "true"
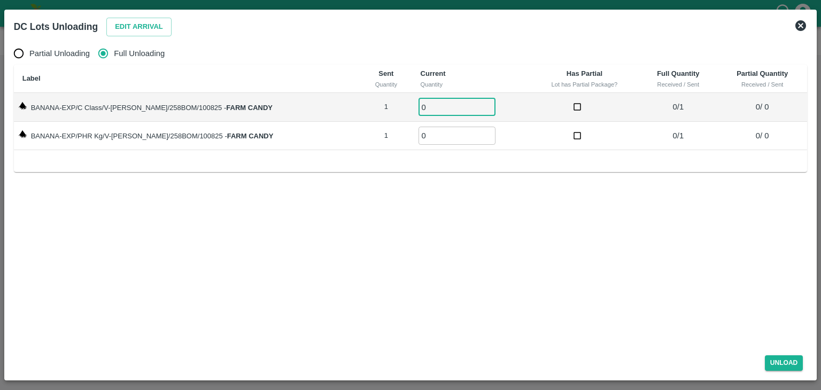
click at [422, 111] on input "0" at bounding box center [457, 107] width 77 height 18
type input "01"
drag, startPoint x: 412, startPoint y: 146, endPoint x: 442, endPoint y: 134, distance: 32.7
click at [442, 134] on td "0 ​" at bounding box center [471, 136] width 118 height 29
click at [442, 134] on input "0" at bounding box center [457, 136] width 77 height 18
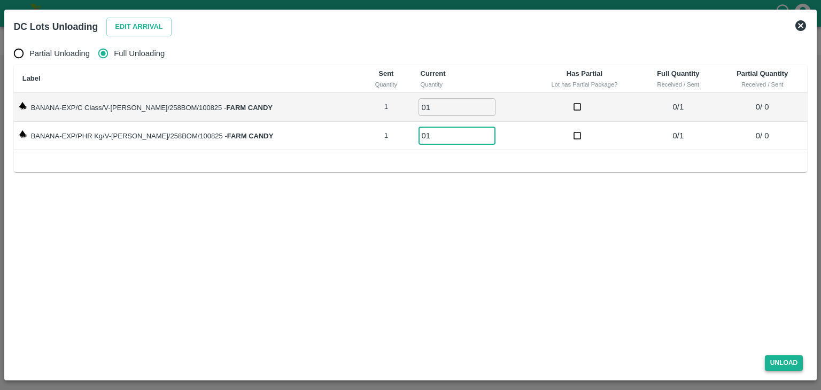
type input "01"
click at [786, 356] on button "Unload" at bounding box center [784, 363] width 38 height 16
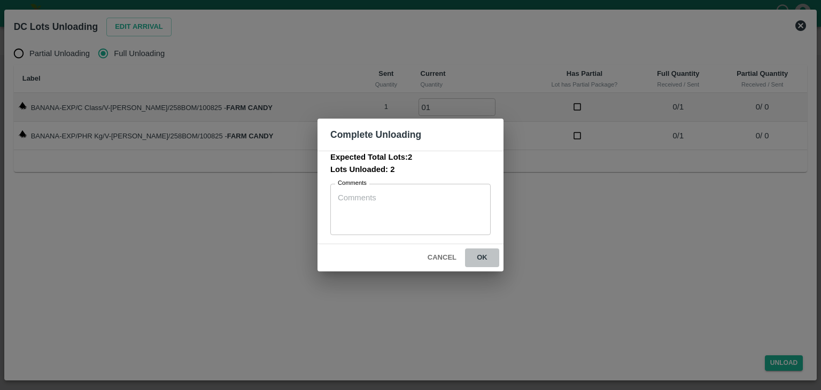
click at [479, 254] on button "ok" at bounding box center [482, 258] width 34 height 19
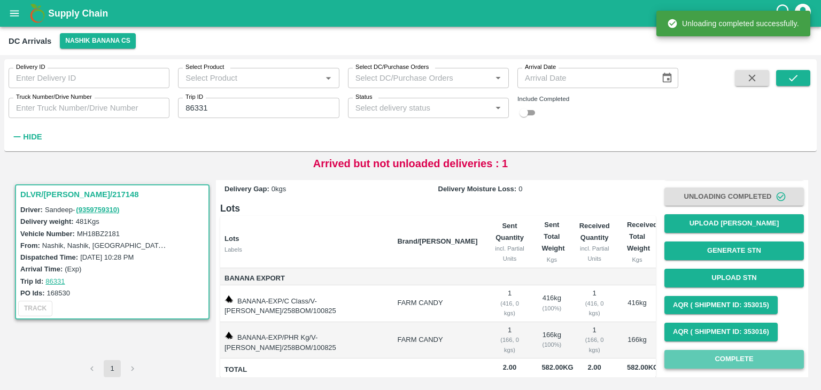
click at [732, 362] on button "Complete" at bounding box center [734, 359] width 140 height 19
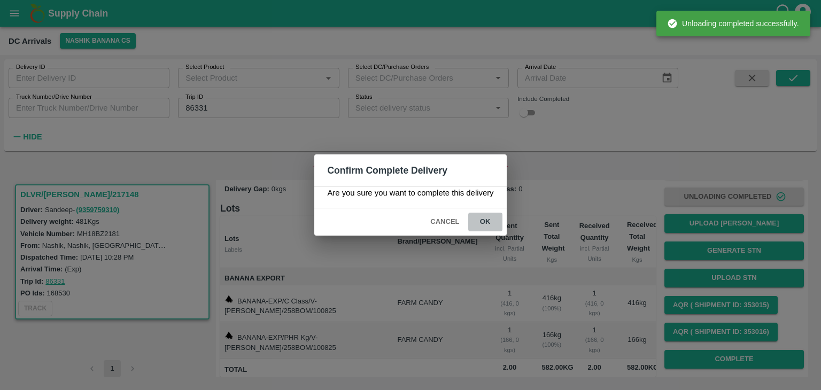
click at [493, 226] on button "ok" at bounding box center [485, 222] width 34 height 19
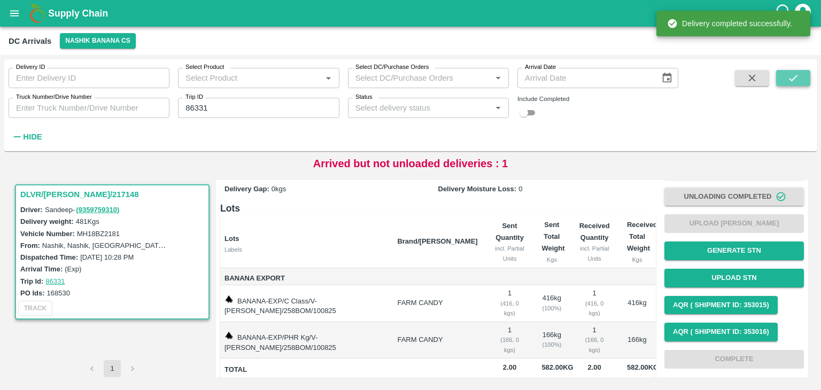
click at [794, 71] on button "submit" at bounding box center [793, 78] width 34 height 16
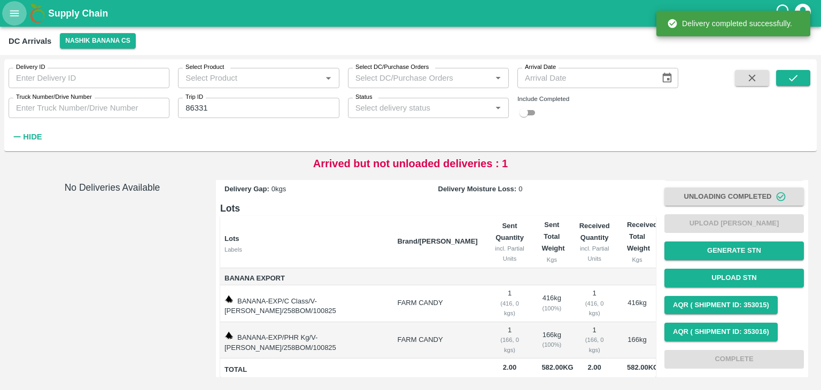
click at [14, 11] on icon "open drawer" at bounding box center [14, 13] width 9 height 6
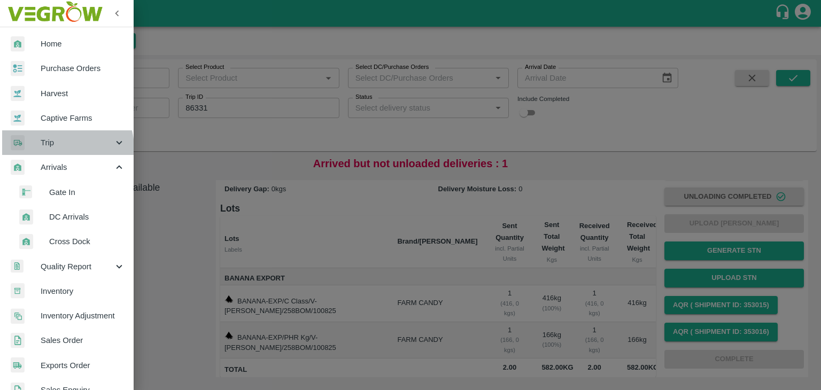
click at [57, 149] on div "Trip" at bounding box center [67, 142] width 134 height 25
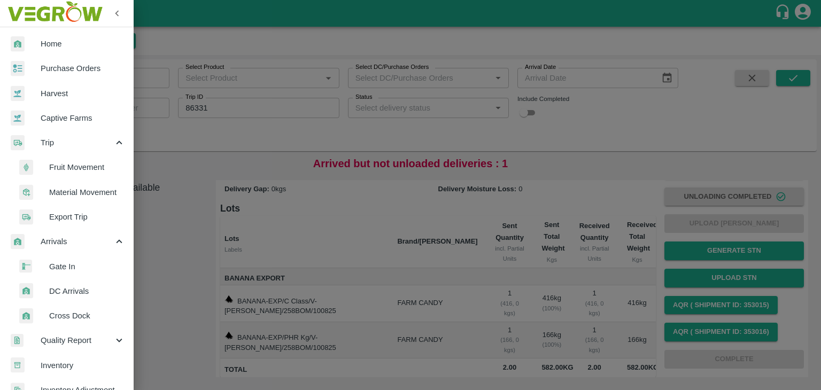
click at [86, 160] on li "Fruit Movement" at bounding box center [71, 167] width 125 height 25
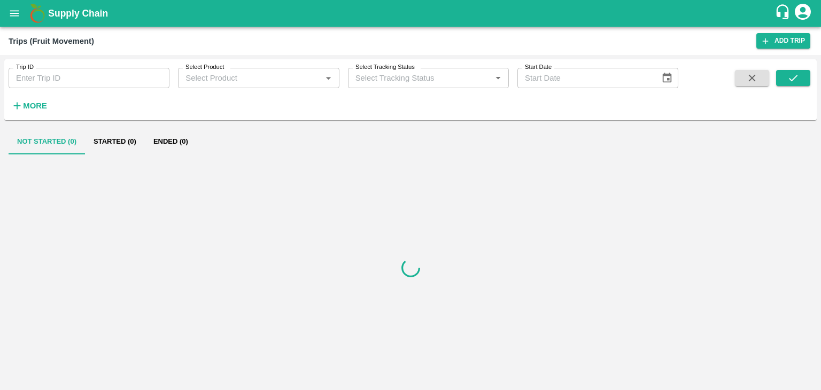
click at [98, 81] on input "Trip ID" at bounding box center [89, 78] width 161 height 20
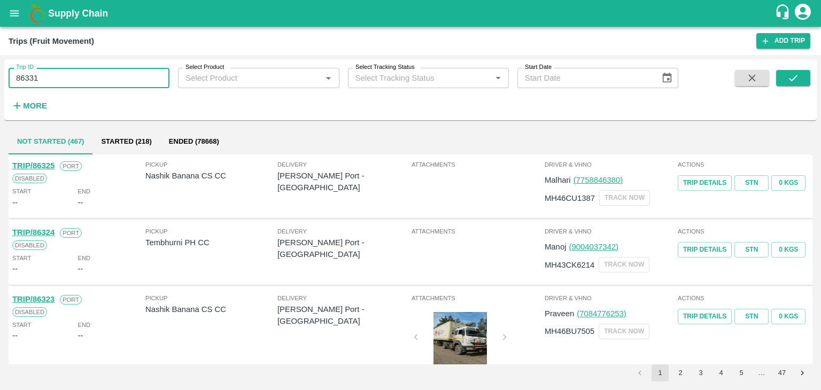
type input "86331"
drag, startPoint x: 787, startPoint y: 86, endPoint x: 796, endPoint y: 80, distance: 10.8
click at [796, 80] on span at bounding box center [793, 92] width 34 height 44
click at [796, 80] on icon "submit" at bounding box center [793, 78] width 12 height 12
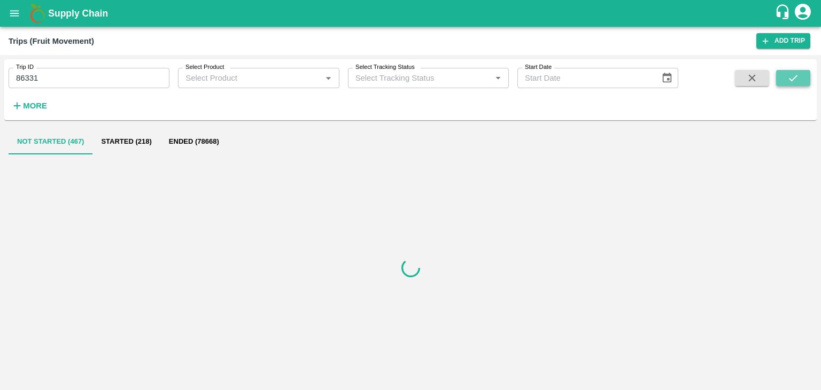
click at [796, 80] on icon "submit" at bounding box center [793, 78] width 12 height 12
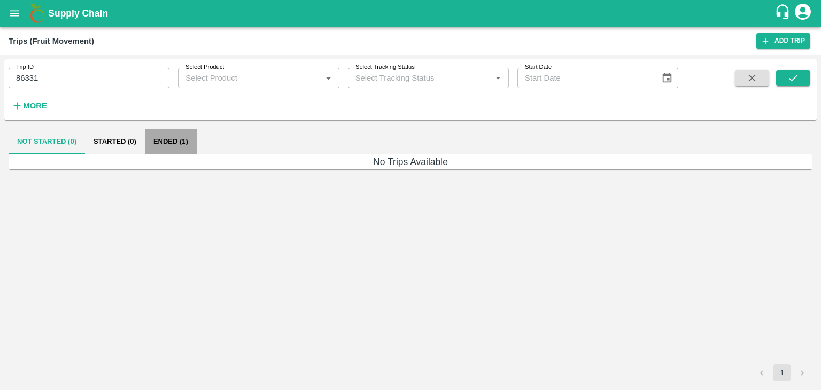
click at [175, 142] on button "Ended (1)" at bounding box center [171, 142] width 52 height 26
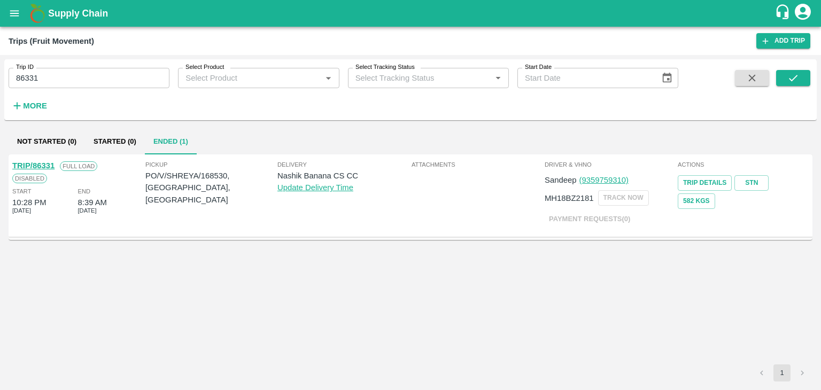
click at [40, 165] on link "TRIP/86331" at bounding box center [33, 165] width 42 height 9
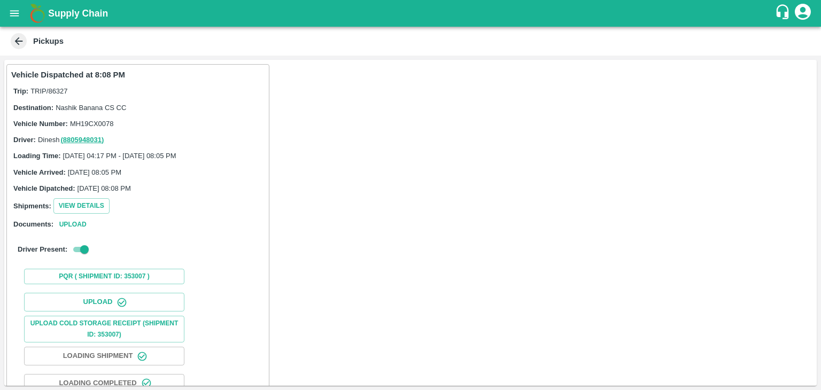
scroll to position [112, 0]
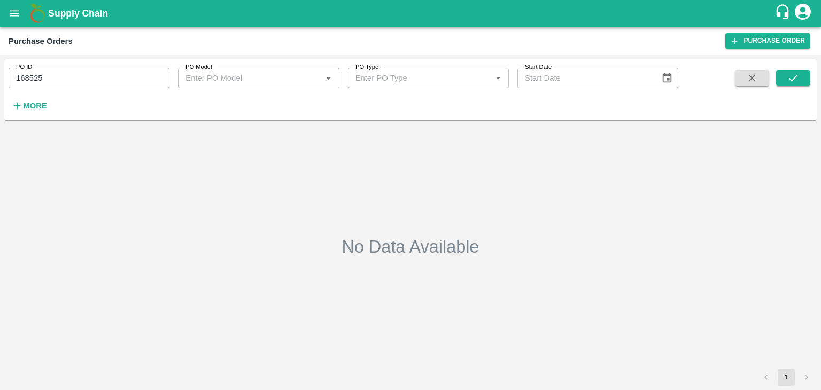
type input "[DATE]"
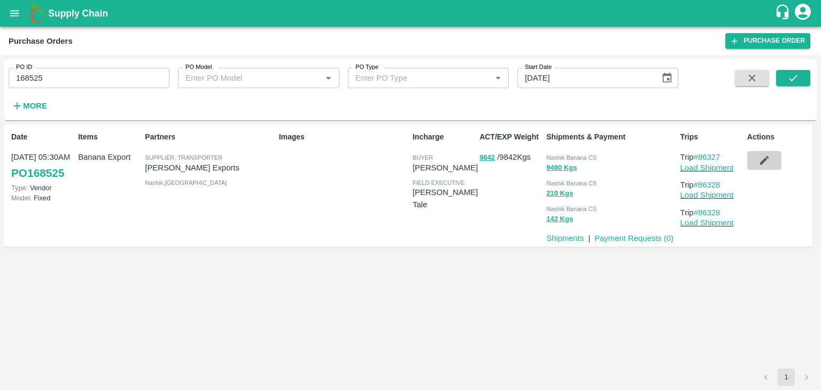
click at [763, 162] on icon "button" at bounding box center [764, 160] width 9 height 9
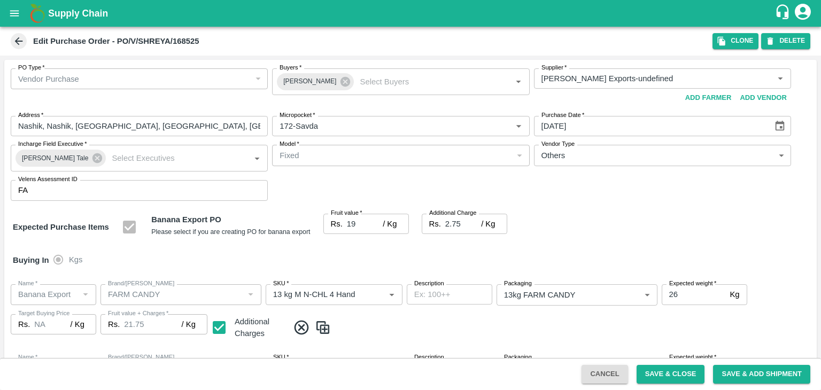
scroll to position [567, 0]
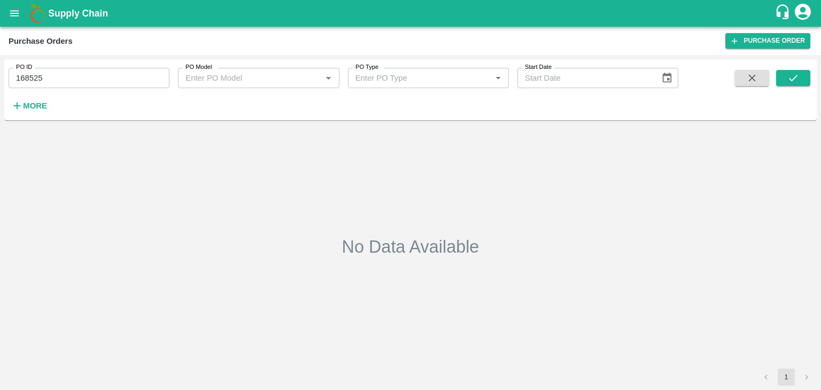
type input "[DATE]"
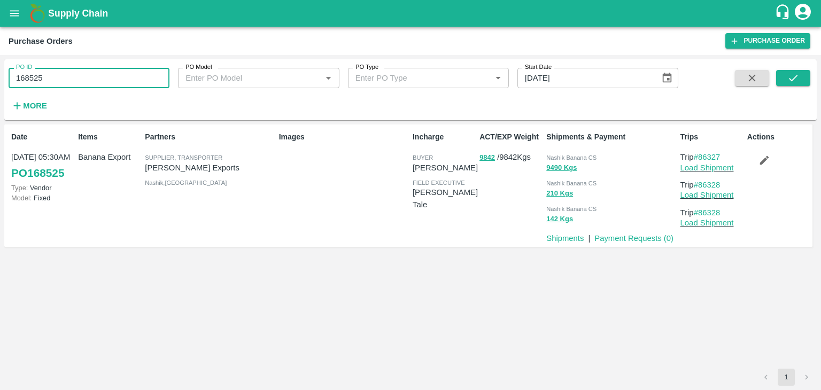
click at [78, 80] on input "168525" at bounding box center [89, 78] width 161 height 20
paste input "text"
type input "168530"
click at [785, 80] on button "submit" at bounding box center [793, 78] width 34 height 16
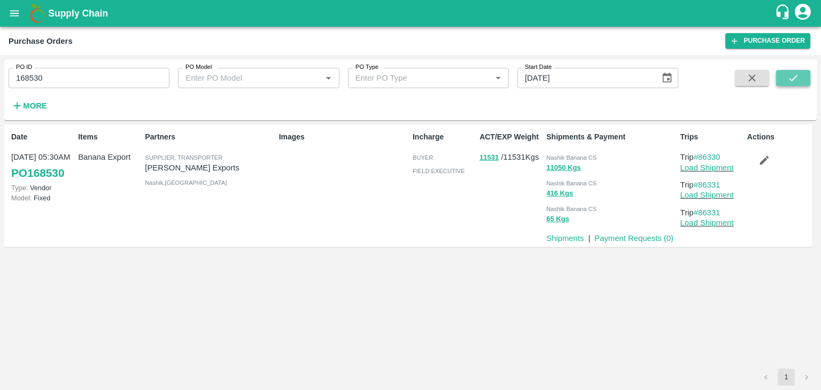
click at [791, 75] on icon "submit" at bounding box center [793, 78] width 12 height 12
click at [714, 167] on link "Load Shipment" at bounding box center [706, 168] width 53 height 9
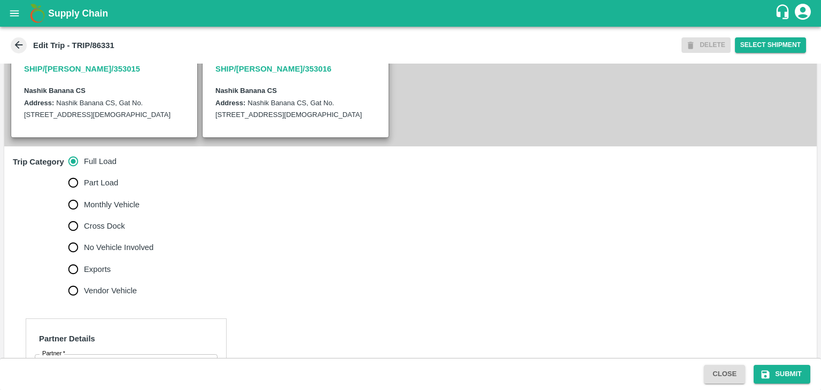
scroll to position [264, 0]
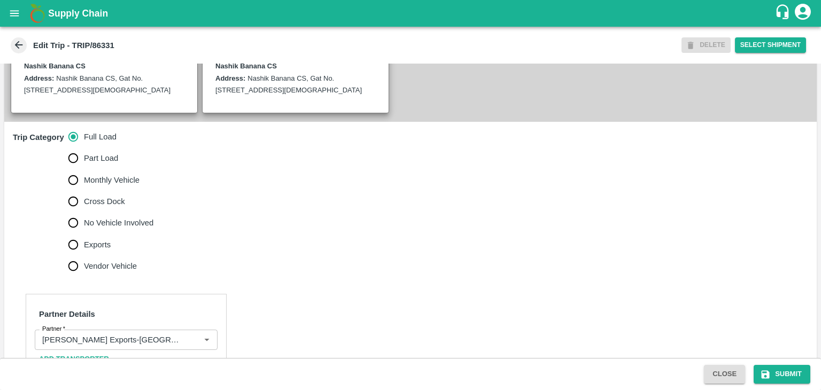
click at [121, 229] on span "No Vehicle Involved" at bounding box center [118, 223] width 69 height 12
click at [84, 234] on input "No Vehicle Involved" at bounding box center [73, 222] width 21 height 21
radio input "true"
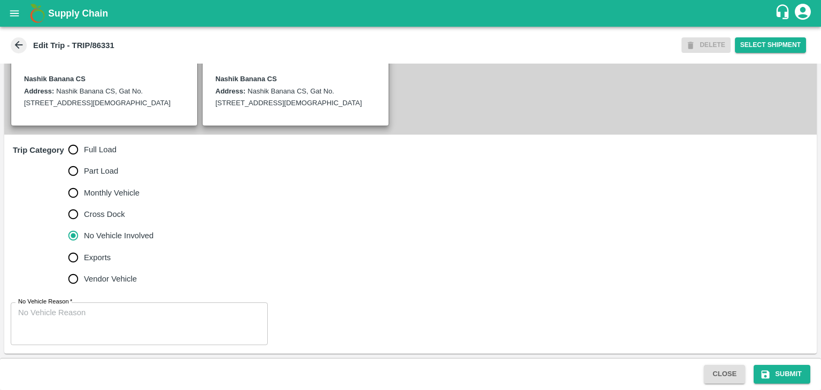
scroll to position [262, 0]
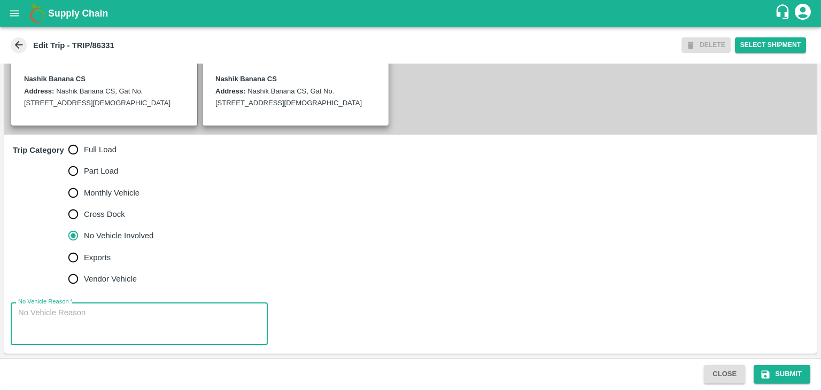
click at [96, 312] on textarea "No Vehicle Reason   *" at bounding box center [139, 324] width 242 height 34
type textarea "Field Dump"
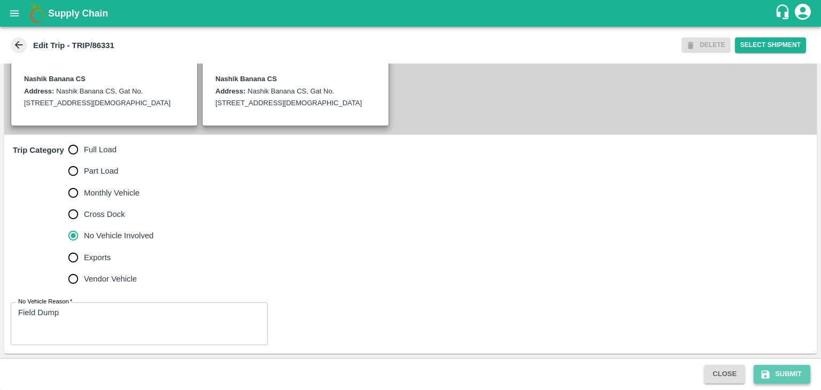
click at [794, 378] on button "Submit" at bounding box center [782, 374] width 57 height 19
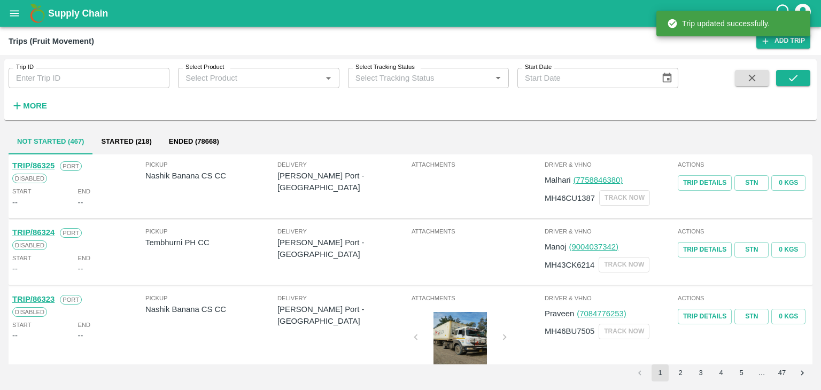
click at [88, 74] on input "Trip ID" at bounding box center [89, 78] width 161 height 20
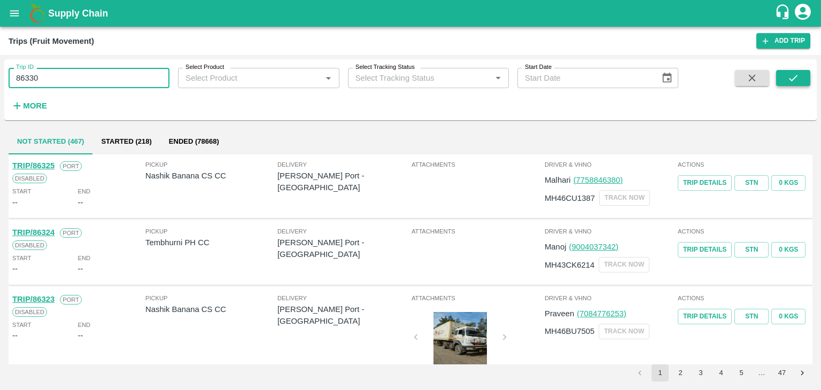
type input "86330"
click at [791, 74] on icon "submit" at bounding box center [793, 78] width 12 height 12
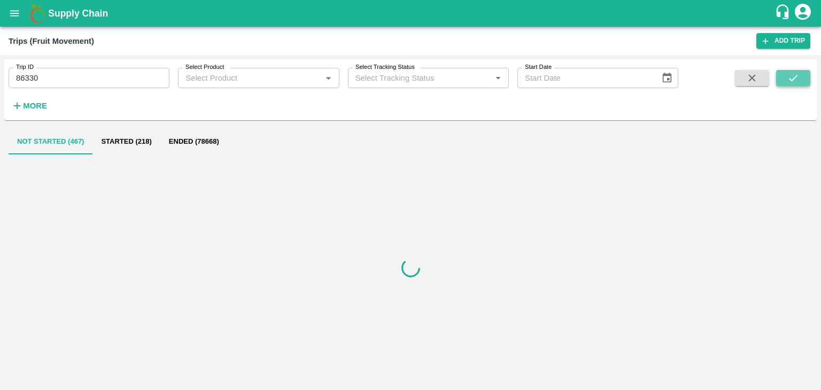
click at [791, 74] on icon "submit" at bounding box center [793, 78] width 12 height 12
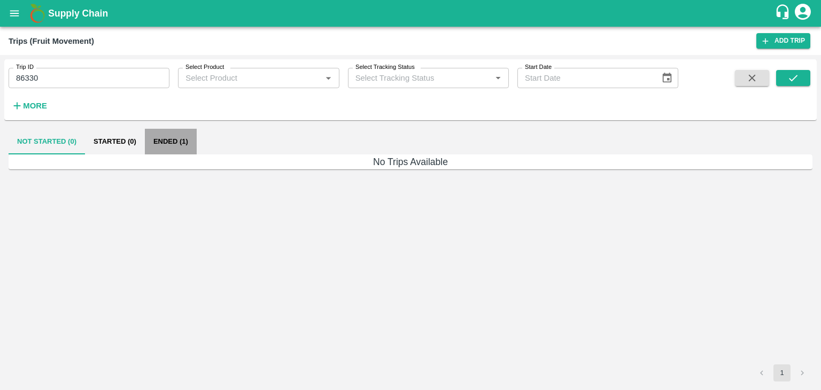
click at [160, 145] on button "Ended (1)" at bounding box center [171, 142] width 52 height 26
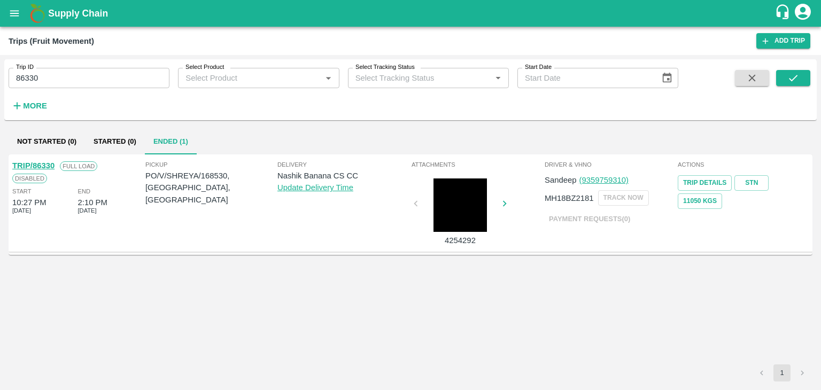
click at [41, 167] on link "TRIP/86330" at bounding box center [33, 165] width 42 height 9
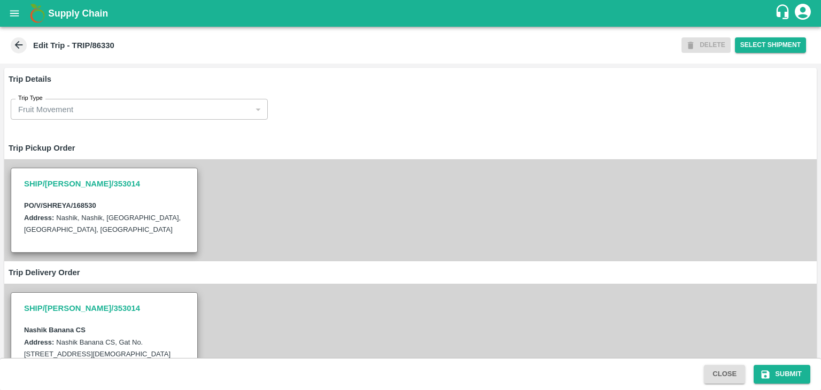
scroll to position [358, 0]
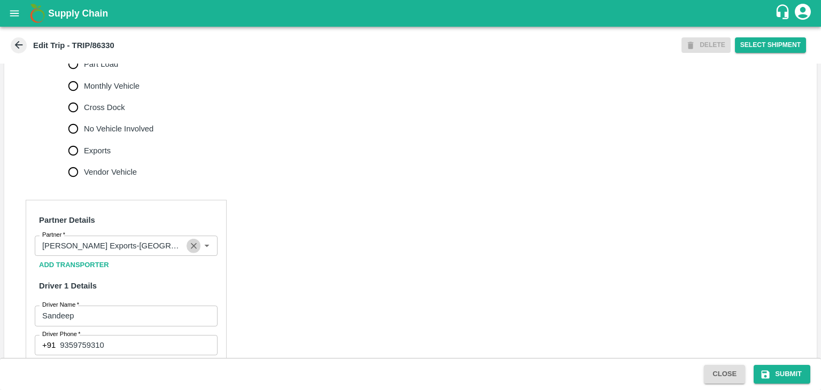
click at [187, 253] on button "Clear" at bounding box center [194, 246] width 14 height 14
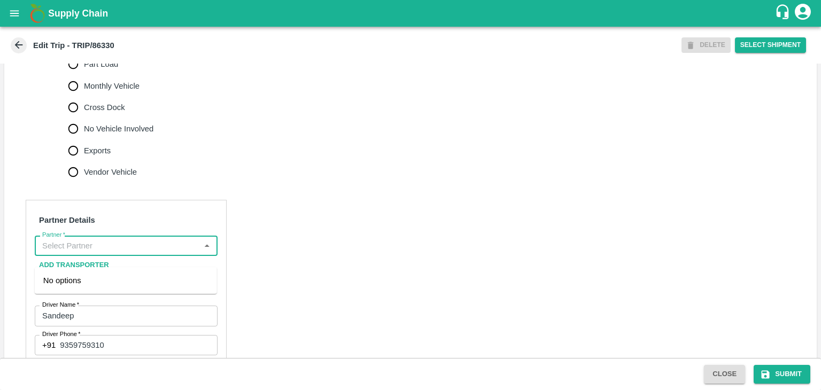
click at [154, 253] on input "Partner   *" at bounding box center [117, 246] width 159 height 14
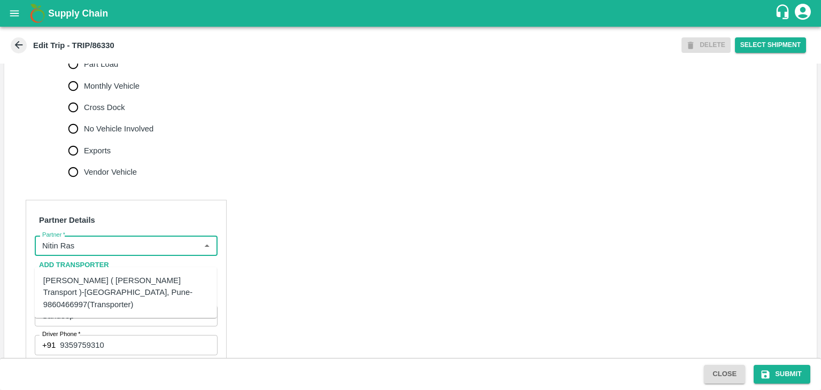
click at [122, 278] on div "[PERSON_NAME] ( [PERSON_NAME] Transport )-[GEOGRAPHIC_DATA], Pune-9860466997(Tr…" at bounding box center [125, 293] width 165 height 36
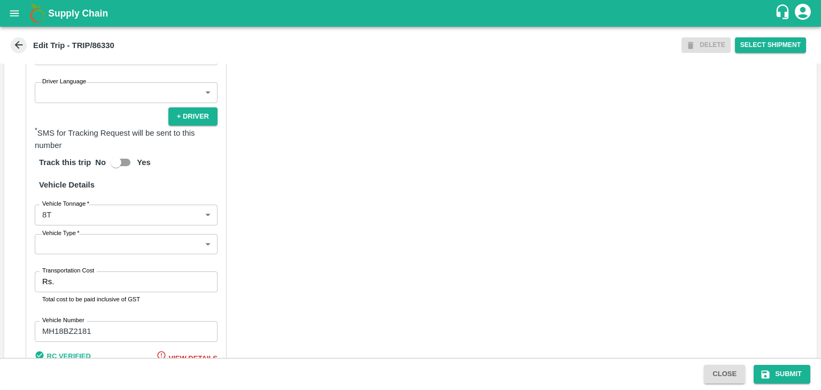
scroll to position [678, 0]
type input "Nitin Rasal ( Bhairavnath Transport )-Deulgaon, Pune-9860466997(Transporter)"
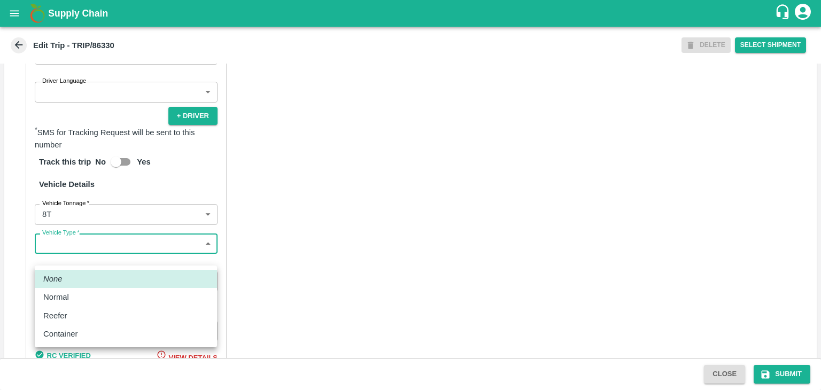
click at [78, 253] on body "Supply Chain Edit Trip - TRIP/86330 DELETE Select Shipment Trip Details Trip Ty…" at bounding box center [410, 195] width 821 height 390
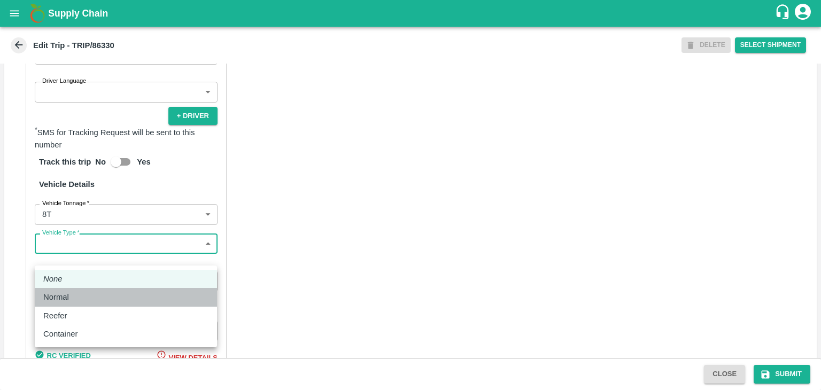
click at [69, 294] on div "Normal" at bounding box center [58, 297] width 31 height 12
type input "Normal"
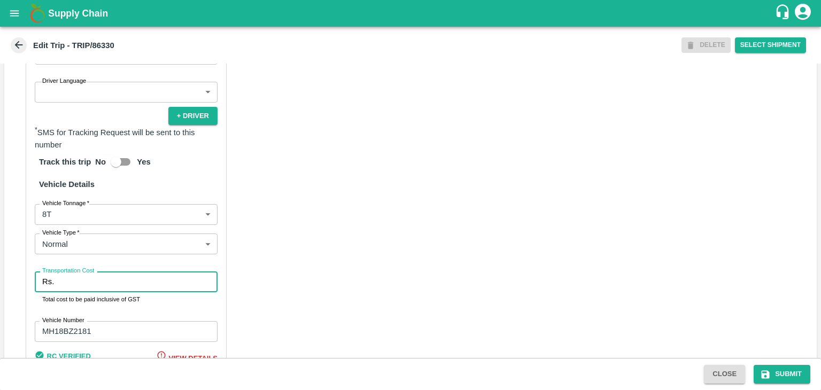
click at [89, 291] on input "Transportation Cost" at bounding box center [137, 282] width 159 height 20
type input "10000"
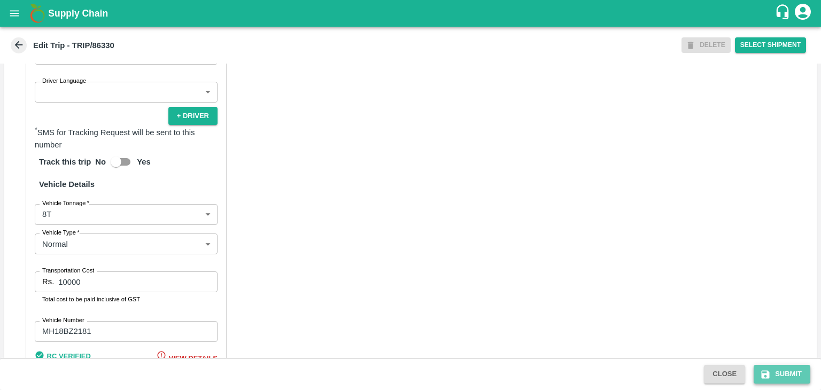
click at [800, 370] on button "Submit" at bounding box center [782, 374] width 57 height 19
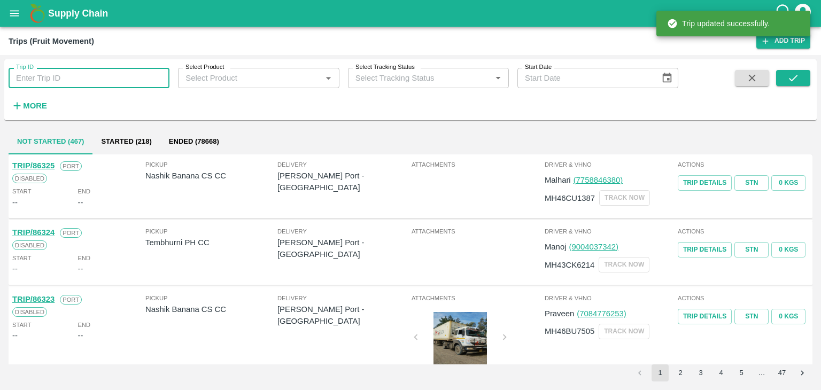
click at [80, 85] on input "Trip ID" at bounding box center [89, 78] width 161 height 20
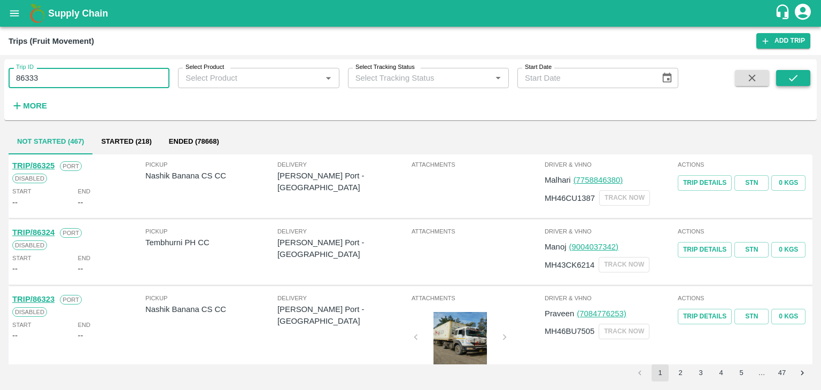
type input "86333"
click at [785, 79] on button "submit" at bounding box center [793, 78] width 34 height 16
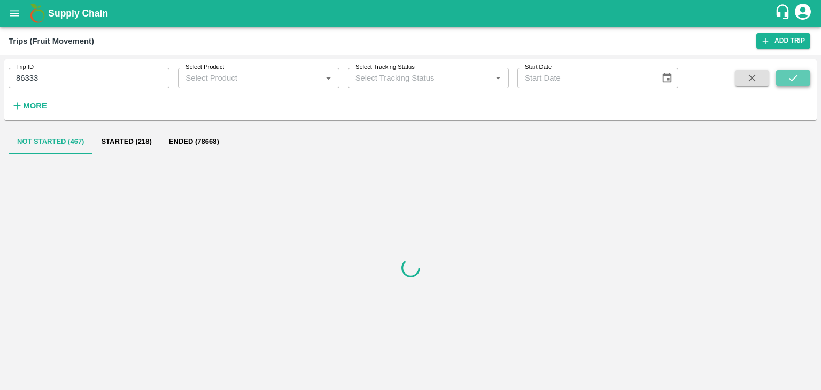
click at [785, 79] on button "submit" at bounding box center [793, 78] width 34 height 16
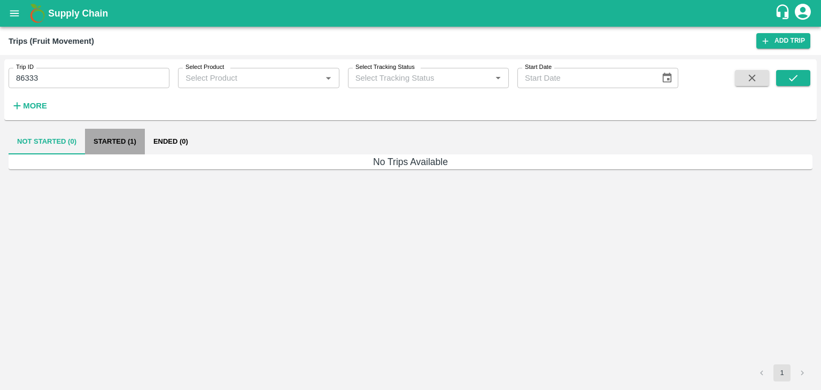
click at [112, 137] on button "Started (1)" at bounding box center [115, 142] width 60 height 26
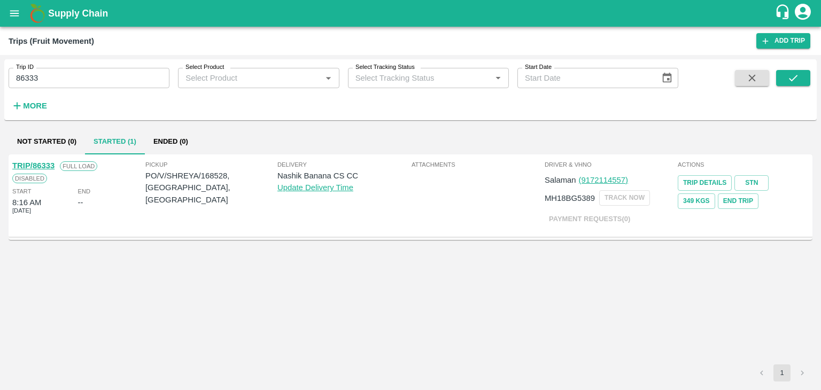
click at [38, 164] on link "TRIP/86333" at bounding box center [33, 165] width 42 height 9
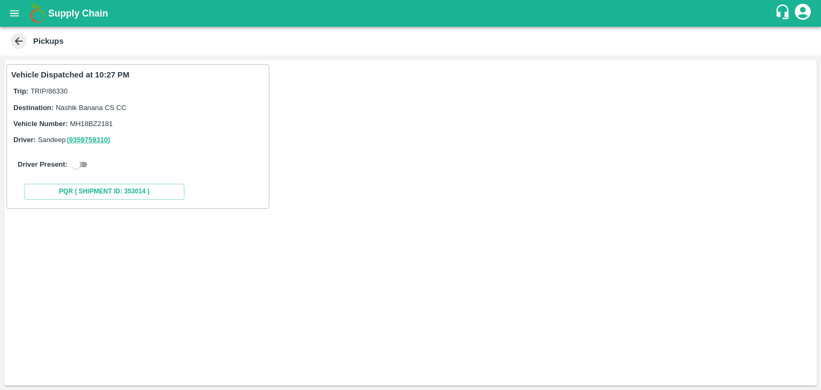
click at [81, 168] on input "checkbox" at bounding box center [76, 164] width 38 height 13
checkbox input "true"
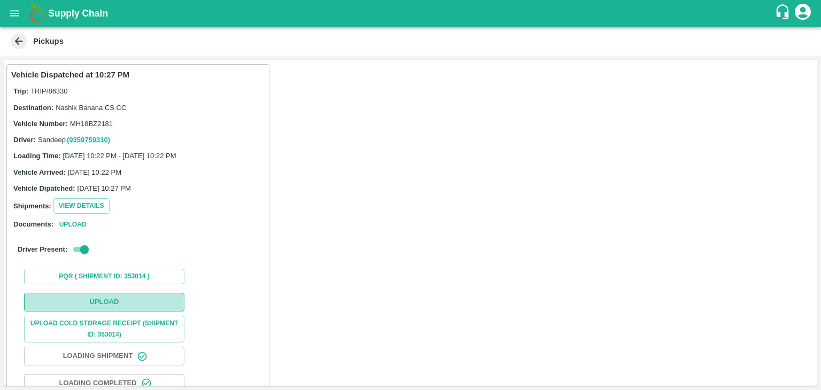
click at [120, 295] on button "Upload" at bounding box center [104, 302] width 160 height 19
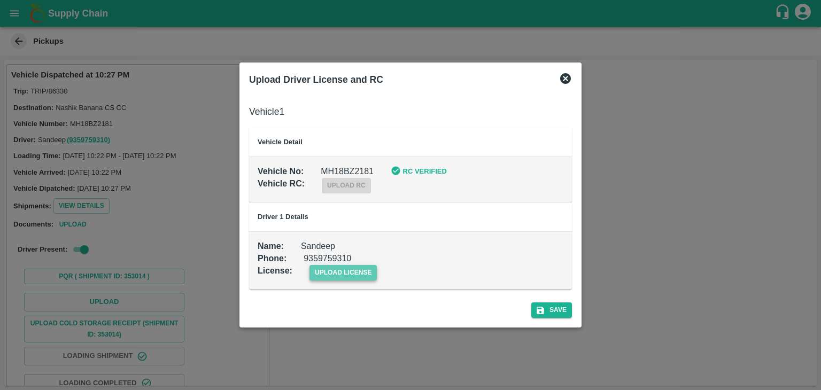
click at [361, 270] on span "upload license" at bounding box center [343, 273] width 68 height 16
click at [0, 0] on input "upload license" at bounding box center [0, 0] width 0 height 0
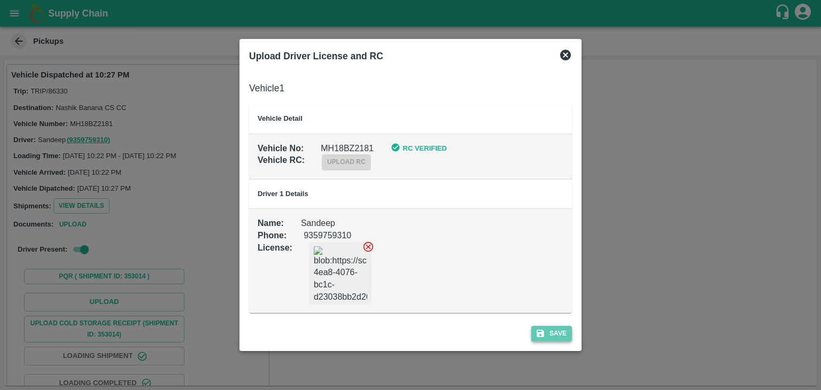
click at [556, 329] on button "Save" at bounding box center [551, 334] width 41 height 16
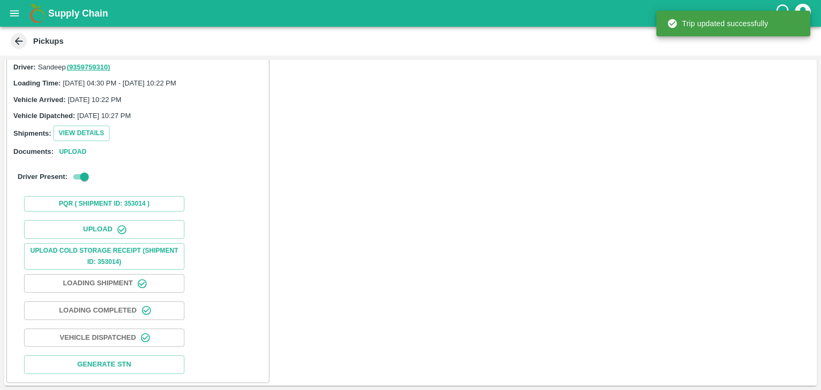
scroll to position [112, 0]
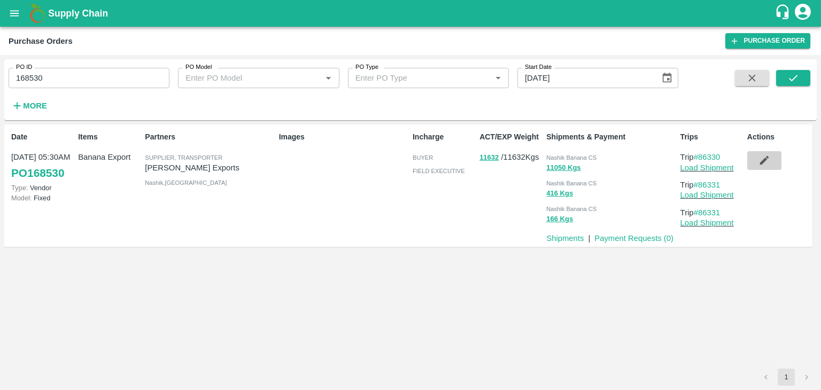
click at [773, 163] on button "button" at bounding box center [764, 160] width 34 height 18
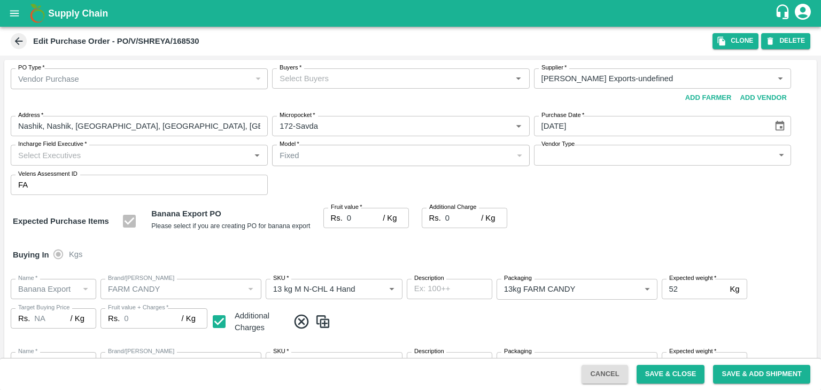
drag, startPoint x: 369, startPoint y: 67, endPoint x: 374, endPoint y: 80, distance: 13.9
click at [374, 80] on div "PO Type   * Vendor Purchase 2 PO Type Buyers   * Buyers   * Supplier   * Suppli…" at bounding box center [410, 132] width 812 height 144
click at [374, 80] on input "Buyers   *" at bounding box center [391, 79] width 233 height 14
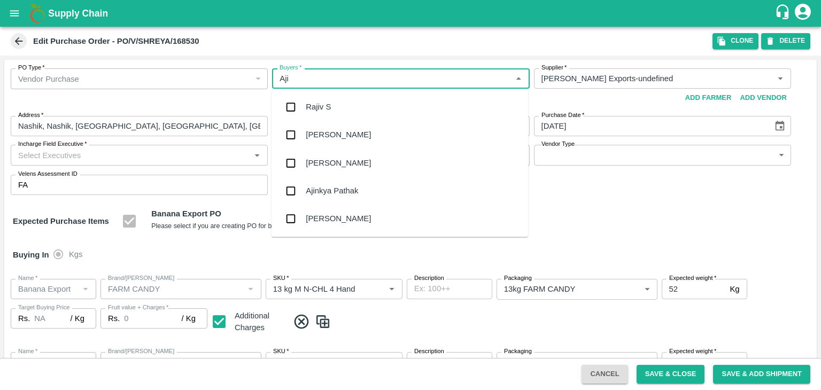
type input "Ajit"
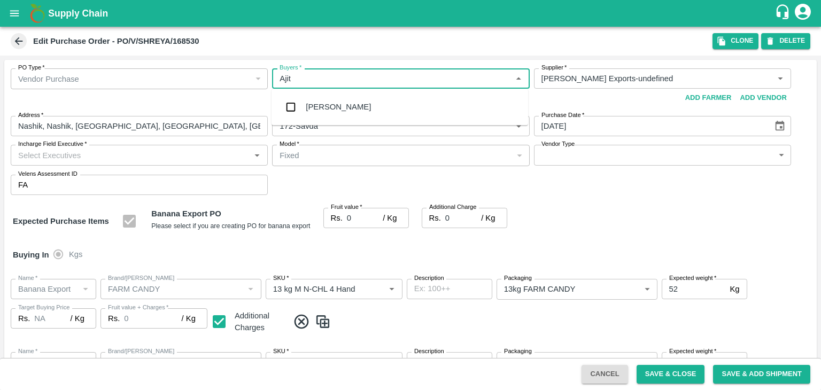
click at [342, 102] on div "Ajit Otari" at bounding box center [400, 107] width 257 height 28
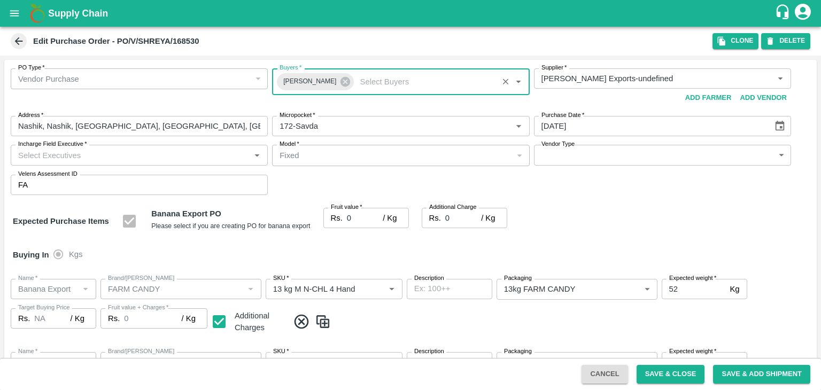
click at [165, 161] on input "Incharge Field Executive   *" at bounding box center [130, 155] width 233 height 14
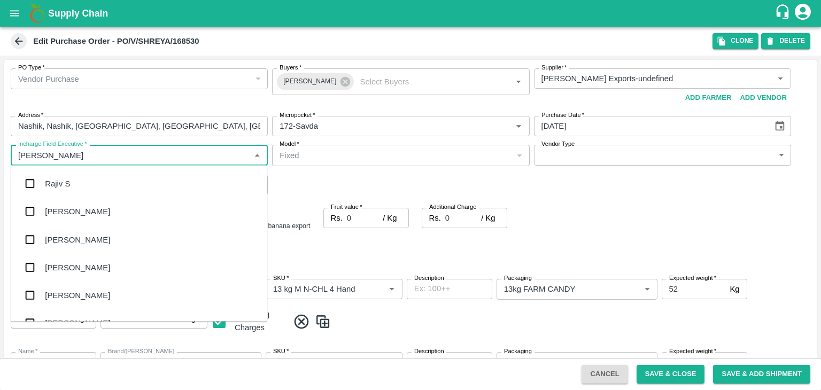
type input "Jay"
click at [73, 249] on div "jaydip Tale" at bounding box center [139, 240] width 257 height 28
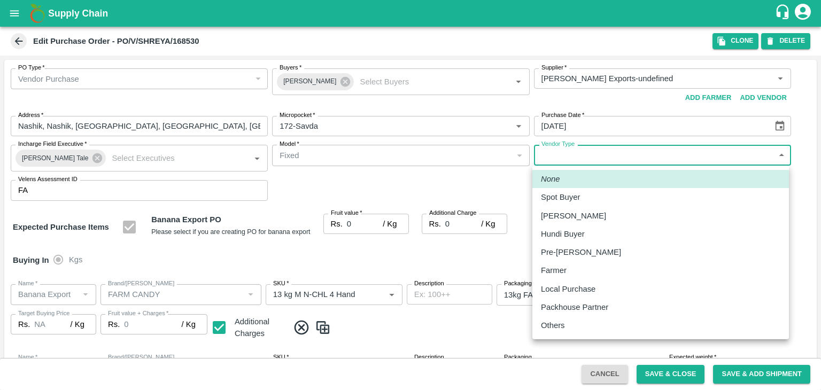
click at [588, 146] on body "Supply Chain Edit Purchase Order - PO/V/SHREYA/168530 Clone DELETE PO Type   * …" at bounding box center [410, 195] width 821 height 390
click at [552, 323] on p "Others" at bounding box center [553, 326] width 24 height 12
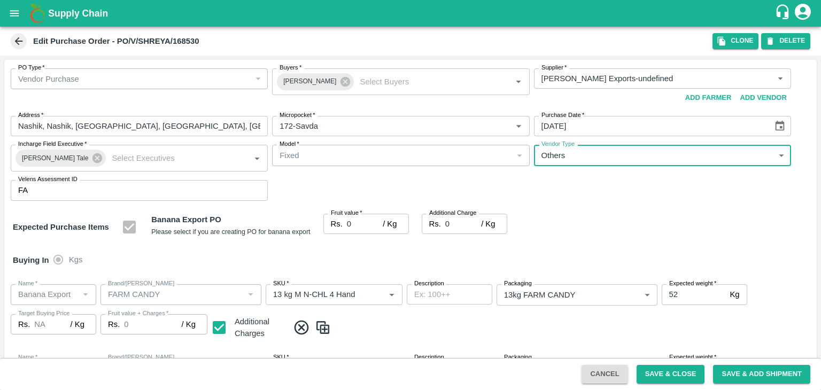
type input "OTHER"
click at [357, 226] on input "0" at bounding box center [365, 224] width 36 height 20
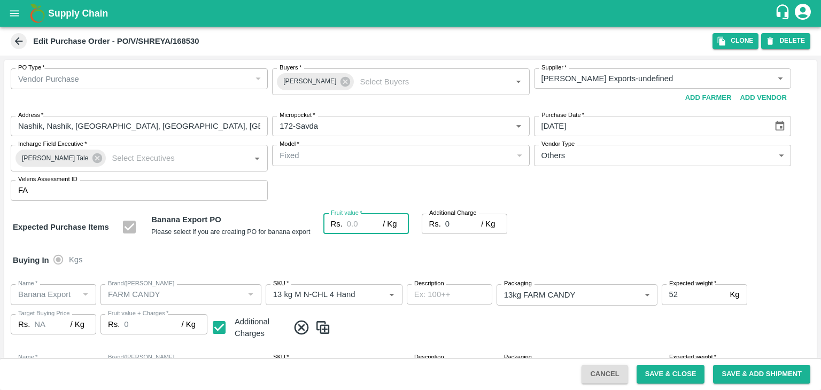
type input "1"
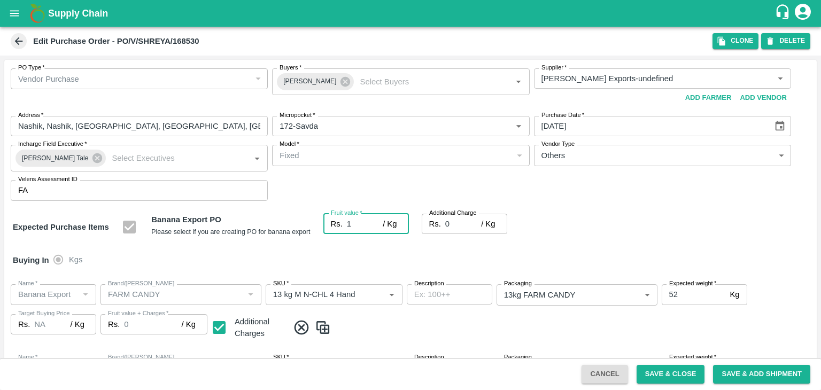
type input "1"
type input "19"
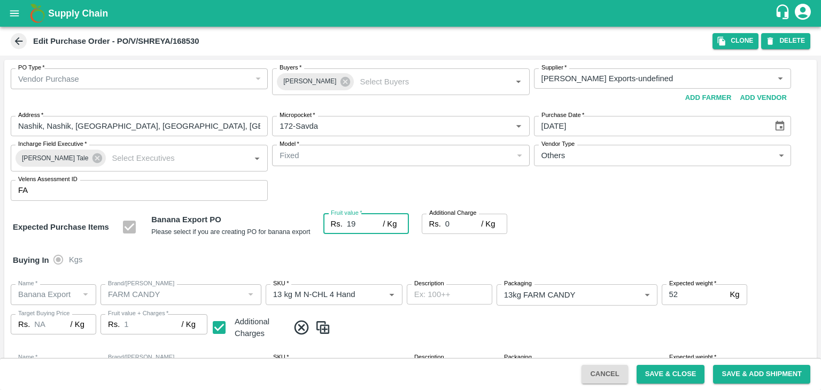
type input "19"
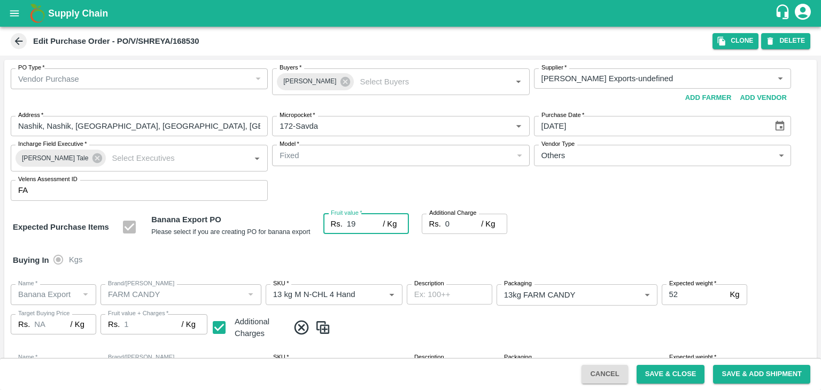
type input "19"
type input "2"
type input "21"
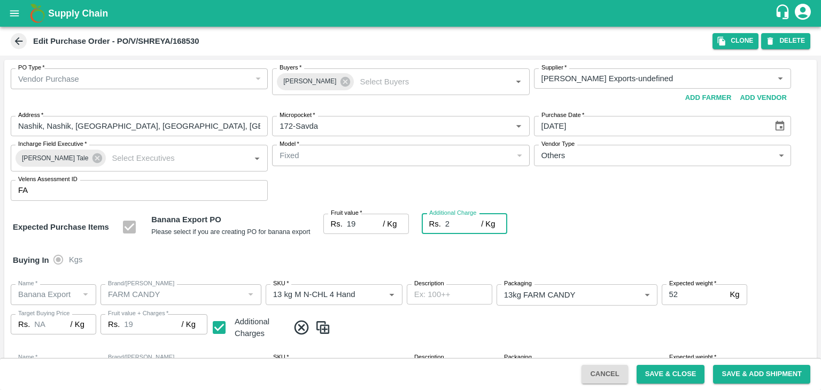
type input "21"
type input "2.7"
type input "21.7"
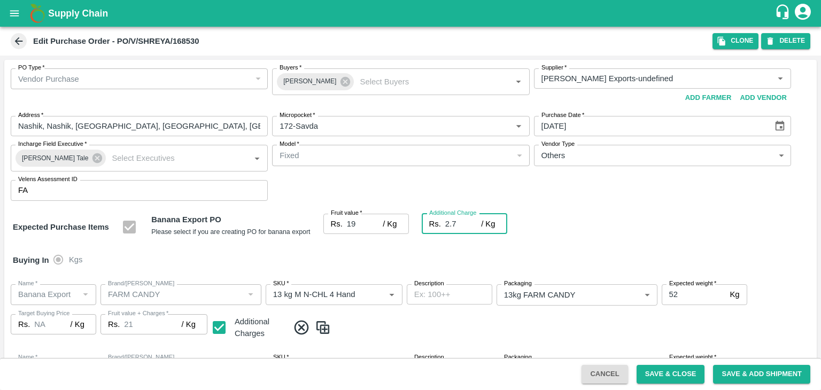
type input "21.7"
type input "2.75"
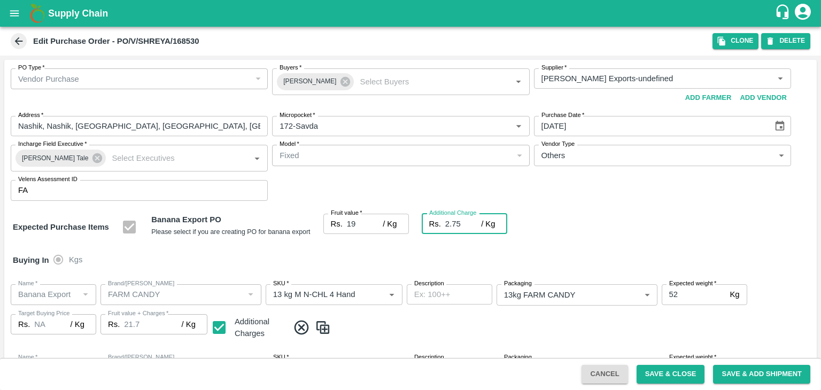
type input "21.75"
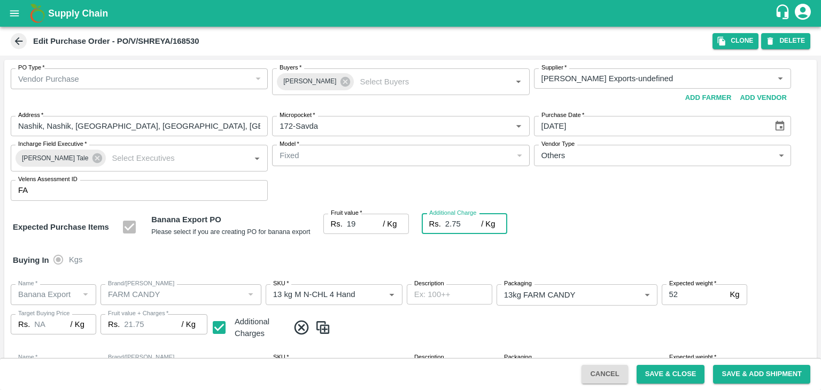
type input "2.75"
click at [372, 255] on div "Buying In Kgs" at bounding box center [410, 260] width 812 height 31
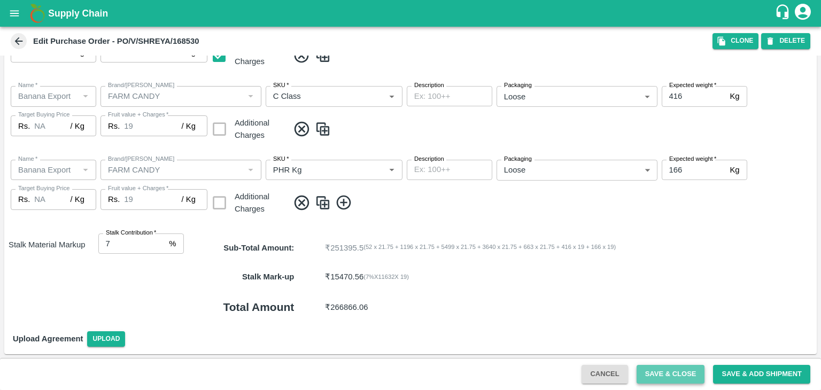
click at [687, 379] on button "Save & Close" at bounding box center [671, 374] width 68 height 19
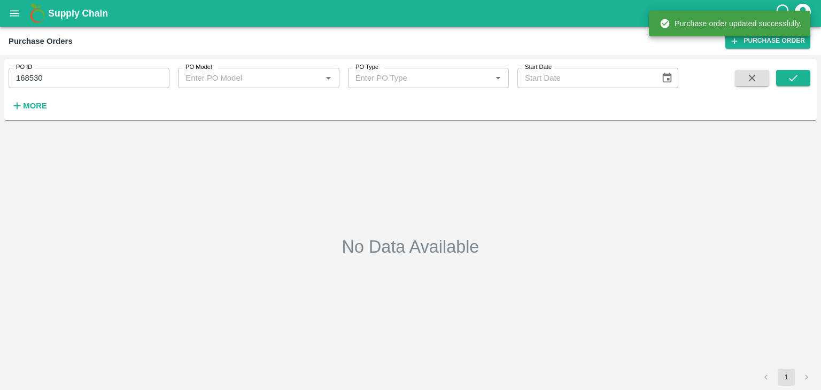
type input "168530"
type input "[DATE]"
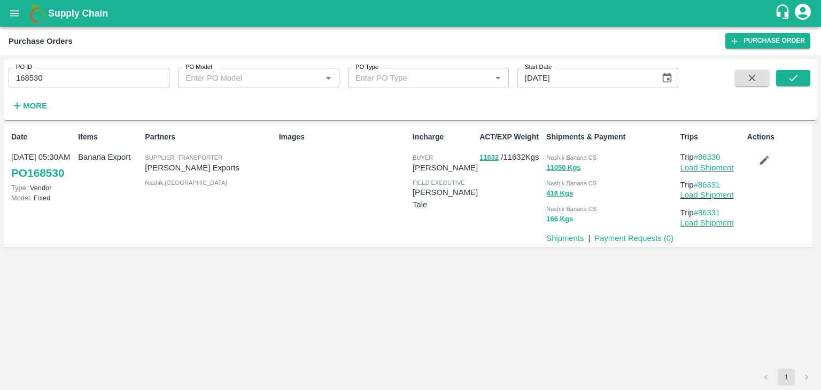
click at [72, 69] on input "168530" at bounding box center [89, 78] width 161 height 20
click at [81, 77] on input "168530" at bounding box center [89, 78] width 161 height 20
paste input "text"
click at [81, 77] on input "168530168528" at bounding box center [89, 78] width 161 height 20
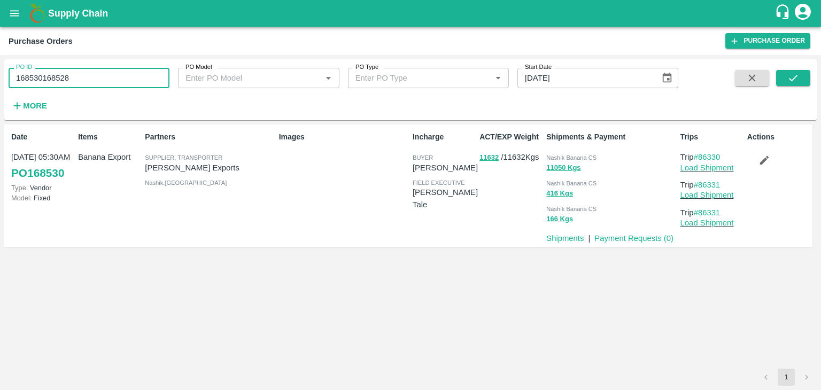
click at [81, 77] on input "168530168528" at bounding box center [89, 78] width 161 height 20
paste input "text"
type input "168528"
click at [803, 74] on button "submit" at bounding box center [793, 78] width 34 height 16
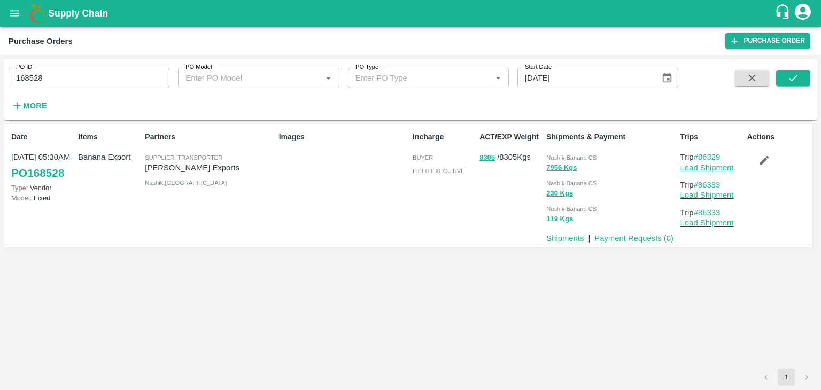
click at [722, 165] on link "Load Shipment" at bounding box center [706, 168] width 53 height 9
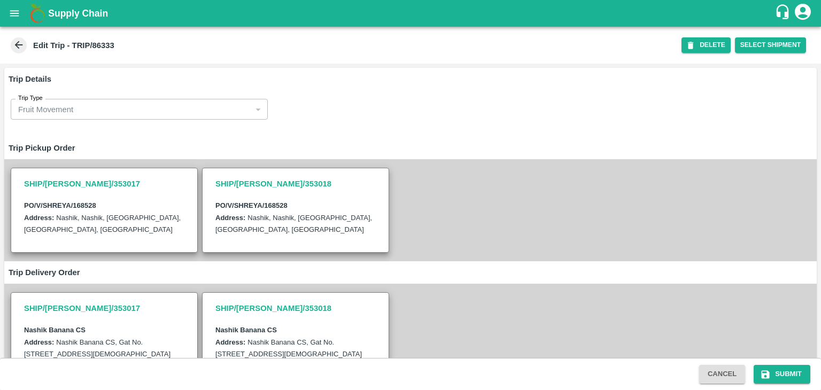
scroll to position [290, 0]
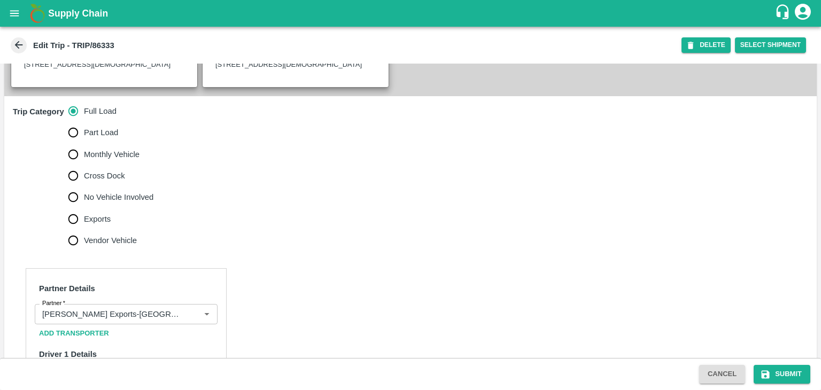
click at [113, 203] on span "No Vehicle Involved" at bounding box center [118, 197] width 69 height 12
click at [84, 204] on input "No Vehicle Involved" at bounding box center [73, 197] width 21 height 21
radio input "true"
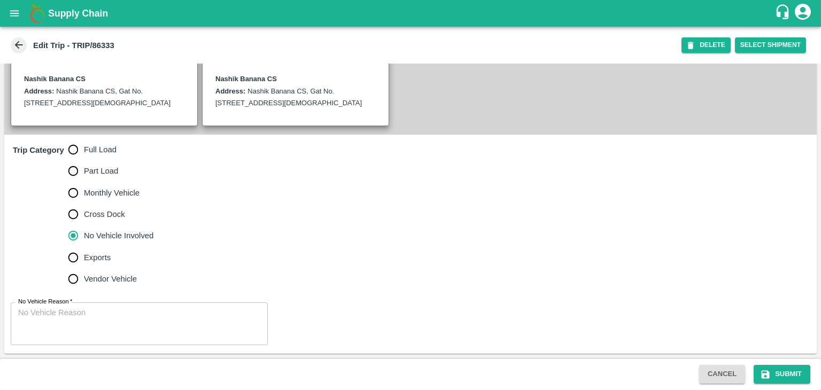
scroll to position [262, 0]
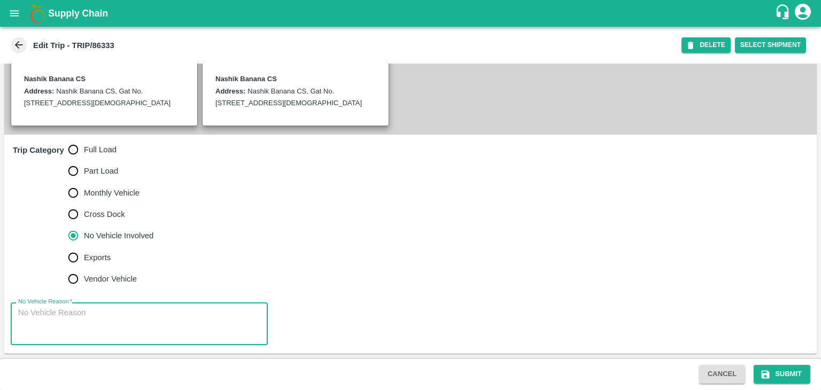
click at [123, 329] on textarea "No Vehicle Reason   *" at bounding box center [139, 324] width 242 height 34
type textarea "Field Dump"
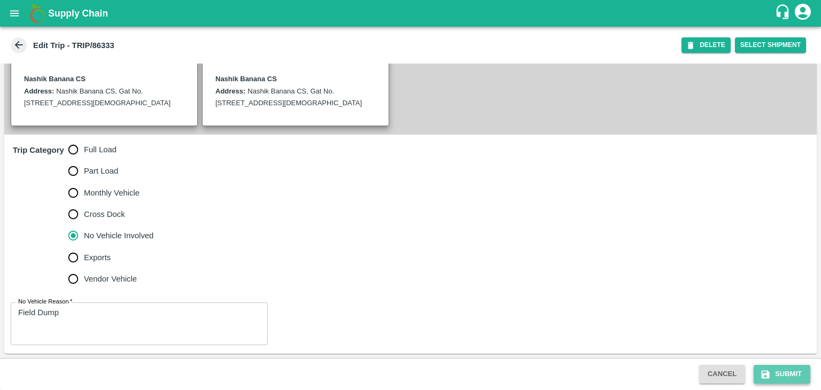
click at [780, 368] on button "Submit" at bounding box center [782, 374] width 57 height 19
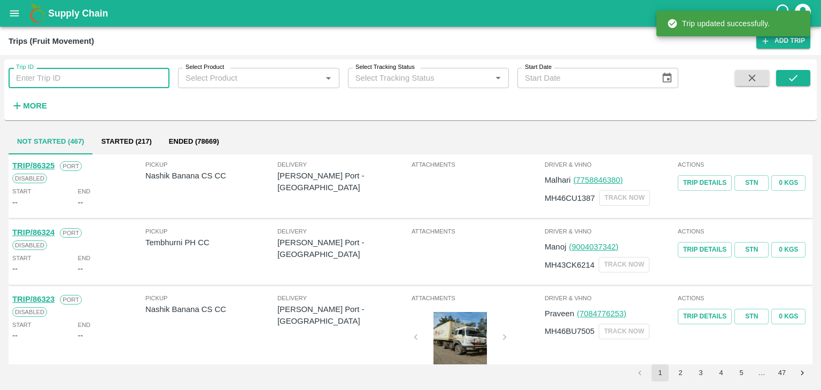
click at [64, 83] on input "Trip ID" at bounding box center [89, 78] width 161 height 20
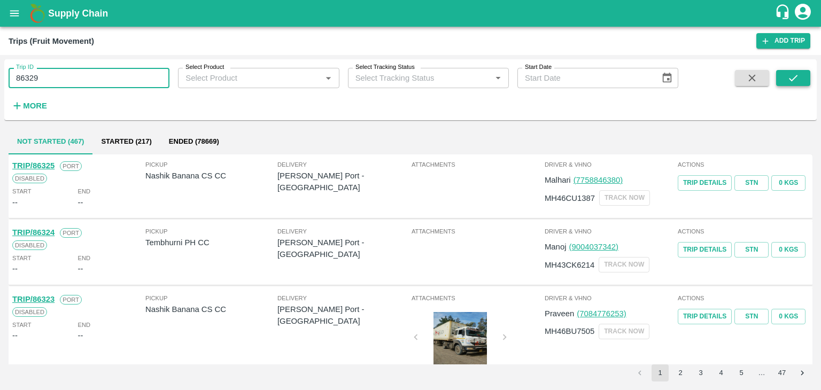
type input "86329"
click at [799, 79] on button "submit" at bounding box center [793, 78] width 34 height 16
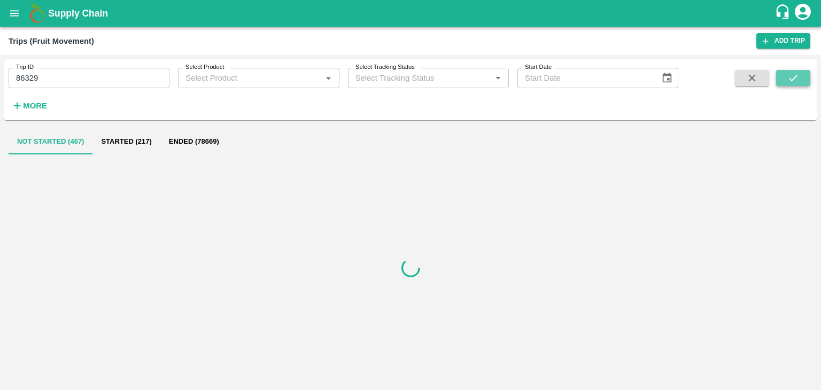
click at [799, 79] on button "submit" at bounding box center [793, 78] width 34 height 16
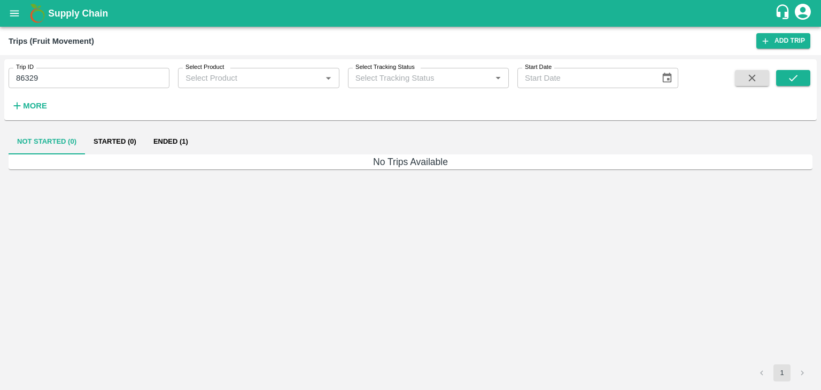
click at [179, 146] on button "Ended (1)" at bounding box center [171, 142] width 52 height 26
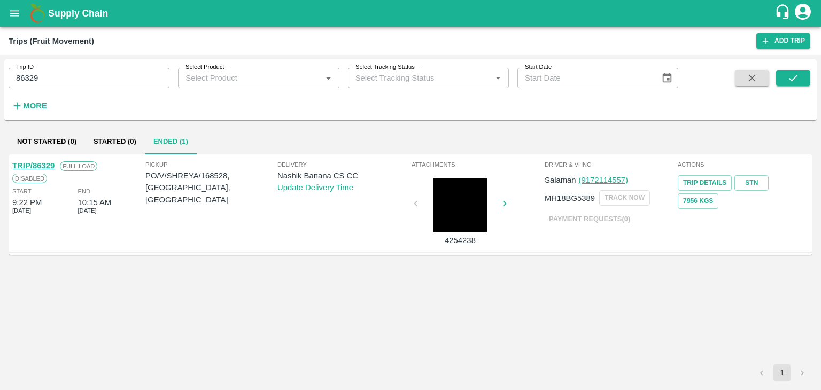
click at [43, 165] on link "TRIP/86329" at bounding box center [33, 165] width 42 height 9
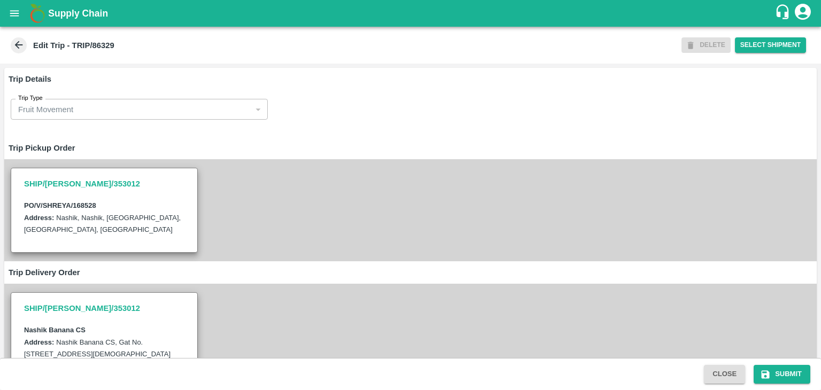
scroll to position [406, 0]
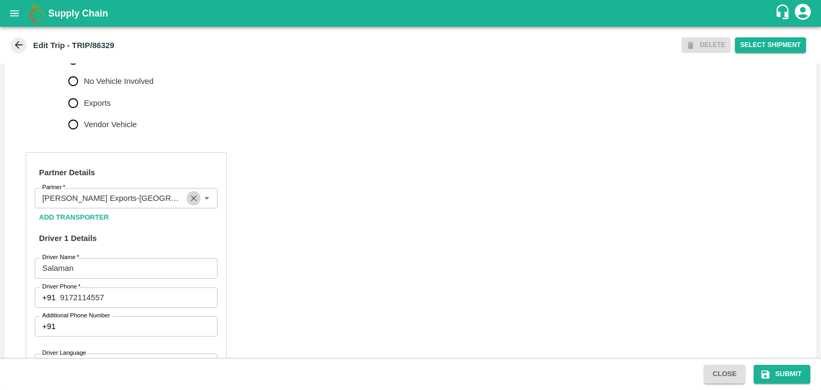
click at [192, 202] on icon "Clear" at bounding box center [194, 199] width 6 height 6
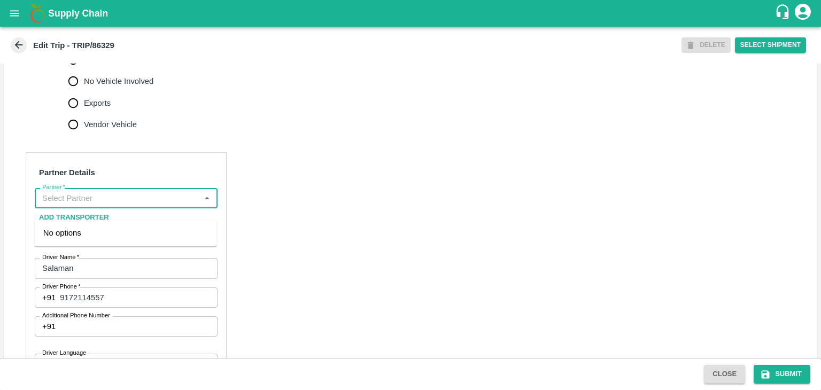
click at [127, 205] on input "Partner   *" at bounding box center [117, 198] width 159 height 14
click at [103, 236] on div "[PERSON_NAME] ( [PERSON_NAME] Transport )-[GEOGRAPHIC_DATA], Pune-9860466997(Tr…" at bounding box center [125, 245] width 165 height 36
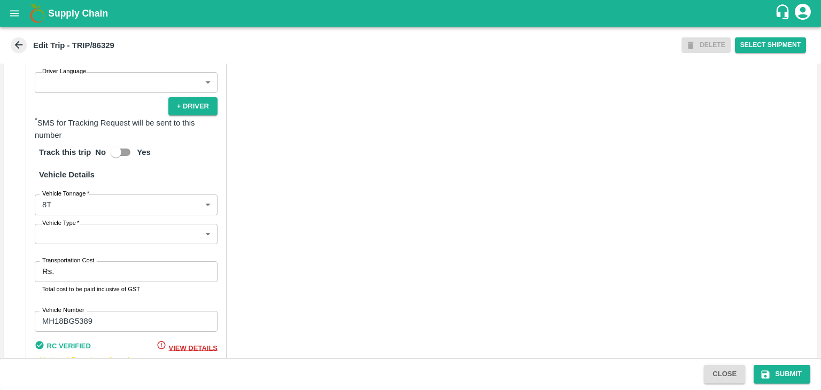
scroll to position [688, 0]
type input "[PERSON_NAME] ( [PERSON_NAME] Transport )-[GEOGRAPHIC_DATA], Pune-9860466997(Tr…"
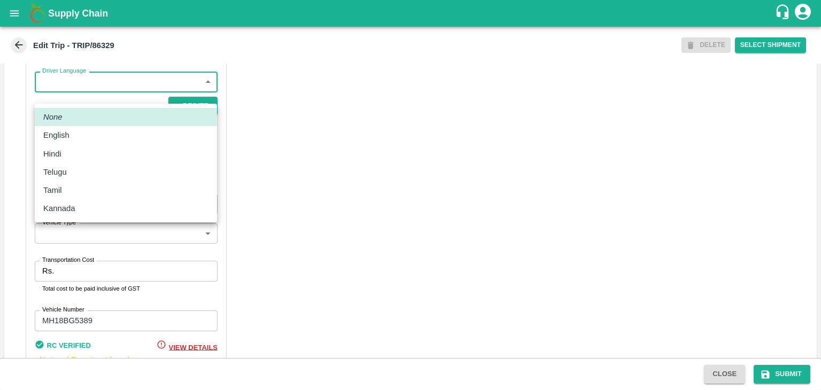
click at [52, 103] on body "Supply Chain Edit Trip - TRIP/86329 DELETE Select Shipment Trip Details Trip Ty…" at bounding box center [410, 195] width 821 height 390
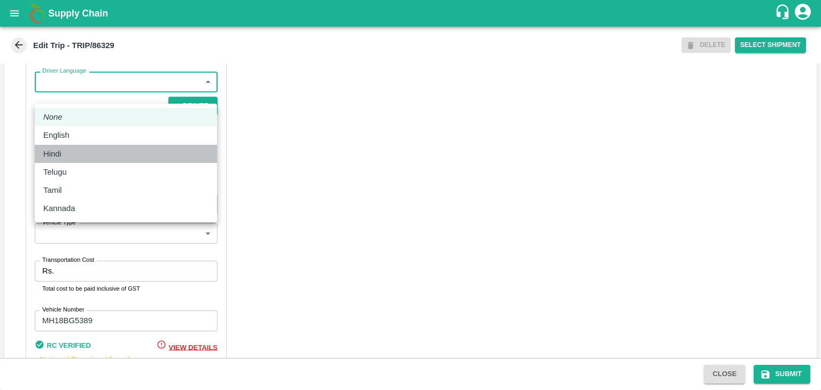
click at [58, 145] on li "Hindi" at bounding box center [126, 154] width 182 height 18
type input "hi"
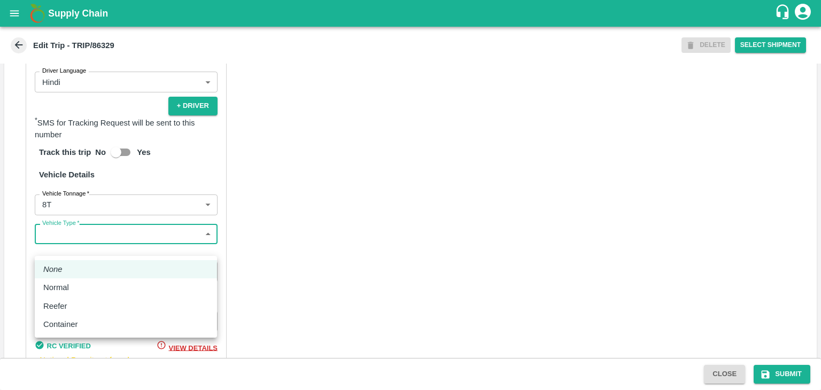
click at [60, 244] on body "Supply Chain Edit Trip - TRIP/86329 DELETE Select Shipment Trip Details Trip Ty…" at bounding box center [410, 195] width 821 height 390
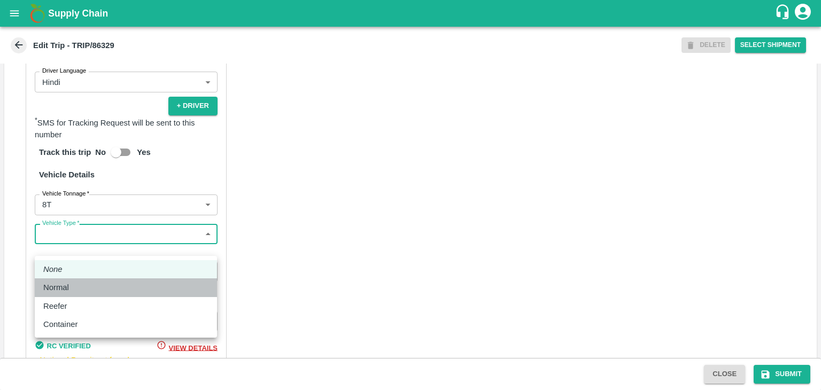
click at [71, 292] on div "Normal" at bounding box center [58, 288] width 31 height 12
type input "Normal"
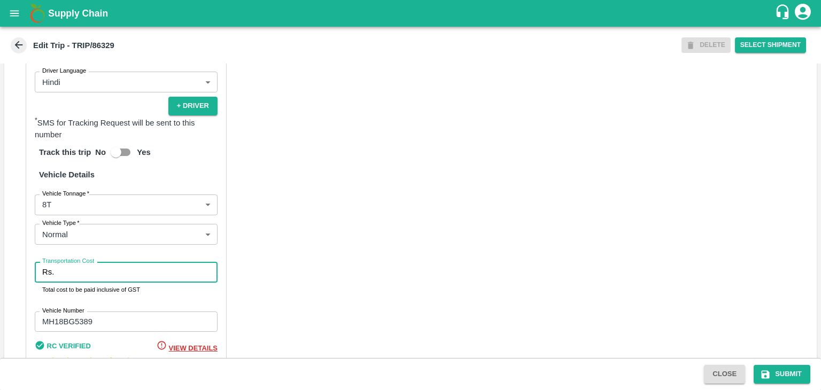
click at [83, 280] on input "Transportation Cost" at bounding box center [137, 272] width 159 height 20
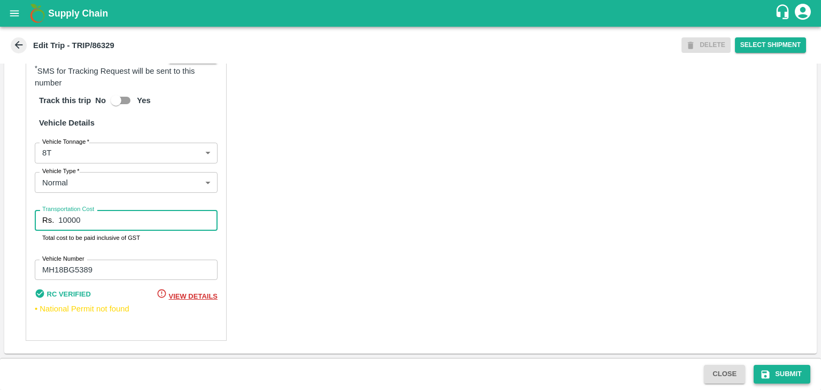
type input "10000"
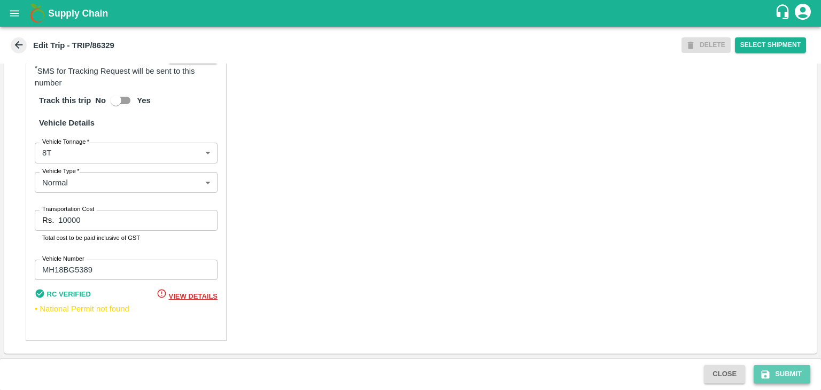
click at [781, 381] on button "Submit" at bounding box center [782, 374] width 57 height 19
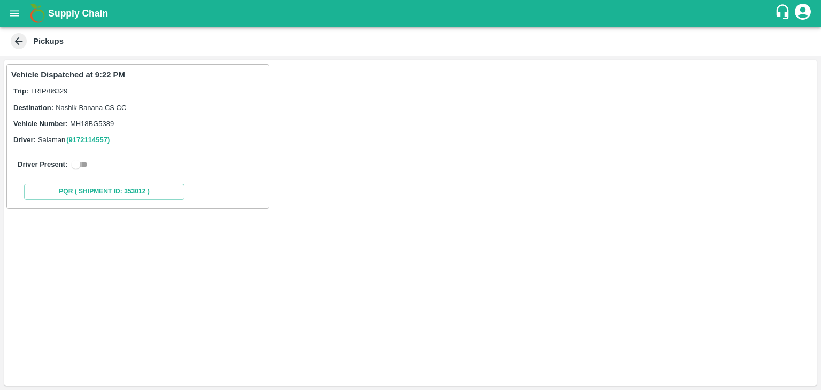
click at [83, 167] on input "checkbox" at bounding box center [76, 164] width 38 height 13
checkbox input "true"
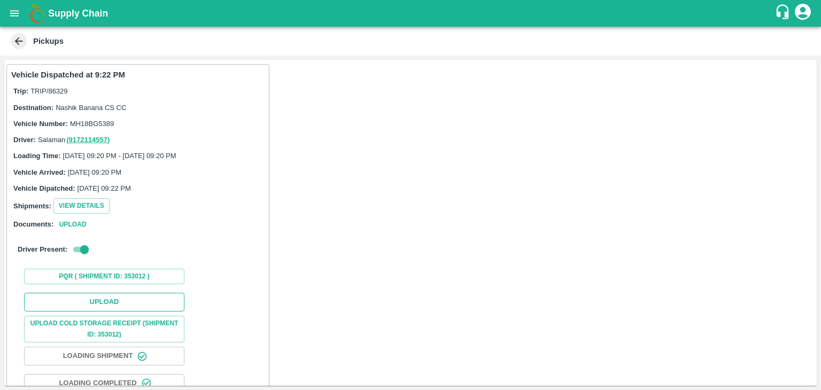
click at [117, 296] on button "Upload" at bounding box center [104, 302] width 160 height 19
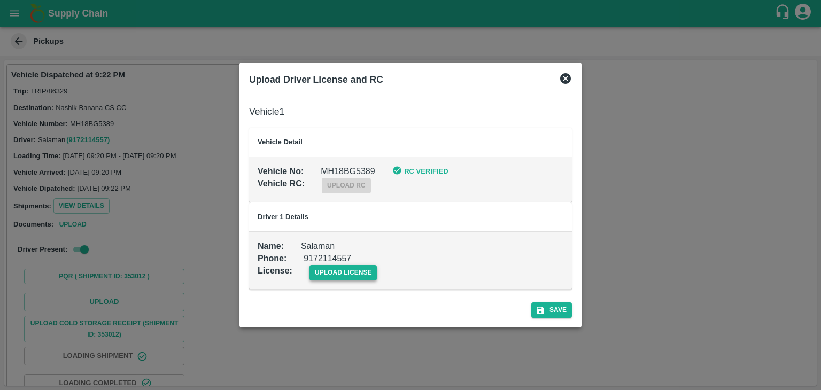
click at [363, 276] on span "upload license" at bounding box center [343, 273] width 68 height 16
click at [0, 0] on input "upload license" at bounding box center [0, 0] width 0 height 0
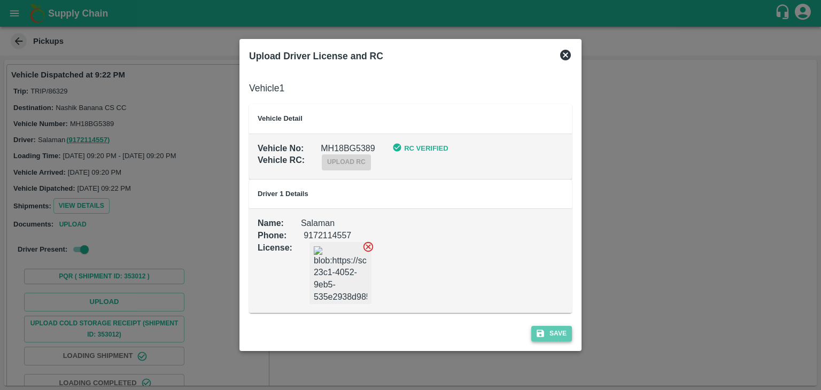
click at [551, 332] on button "Save" at bounding box center [551, 334] width 41 height 16
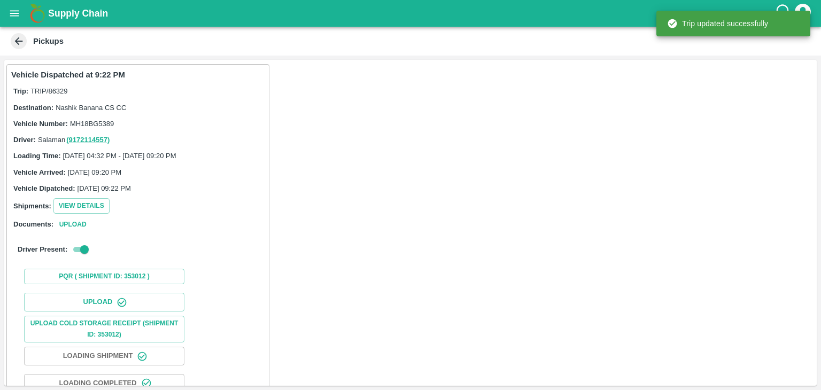
scroll to position [112, 0]
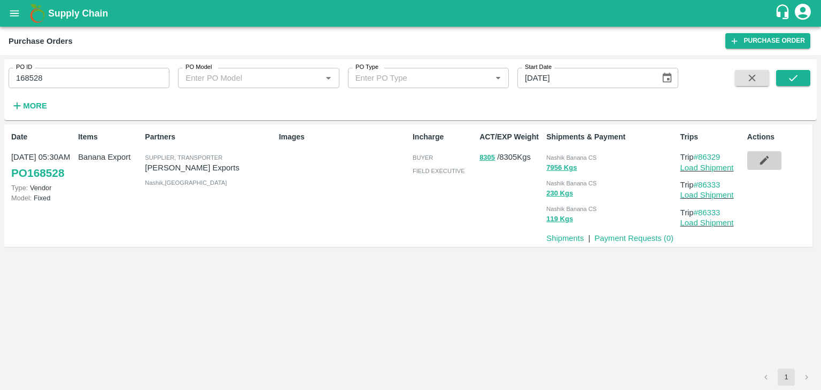
click at [765, 154] on button "button" at bounding box center [764, 160] width 34 height 18
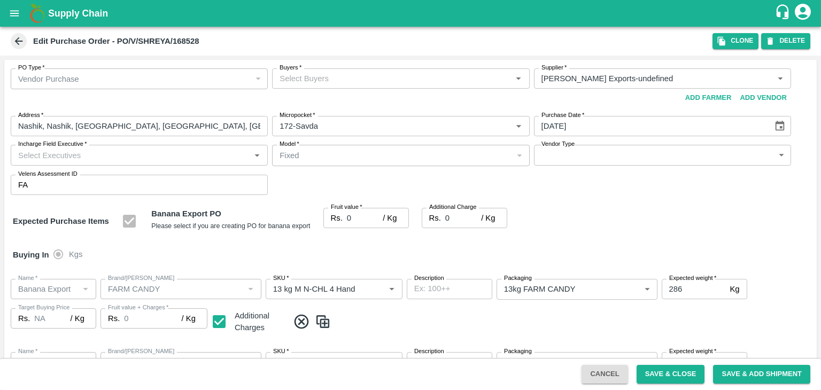
click at [345, 78] on input "Buyers   *" at bounding box center [391, 79] width 233 height 14
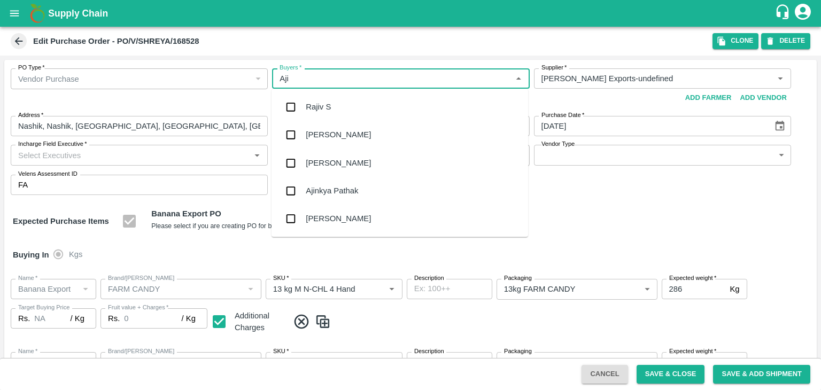
type input "Ajit"
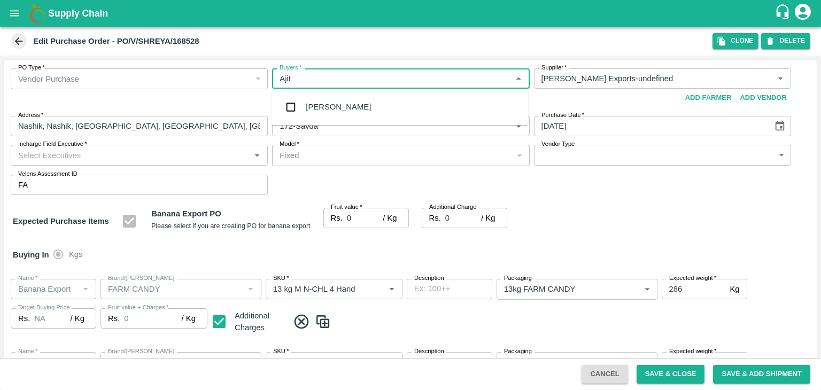
click at [336, 107] on div "[PERSON_NAME]" at bounding box center [338, 107] width 65 height 12
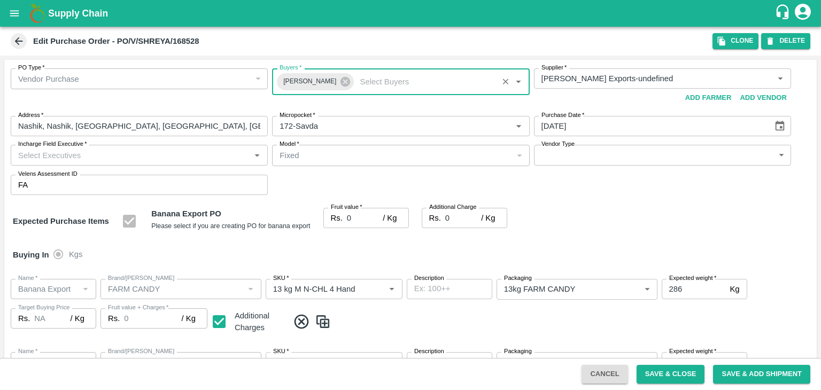
click at [168, 156] on input "Incharge Field Executive   *" at bounding box center [130, 155] width 233 height 14
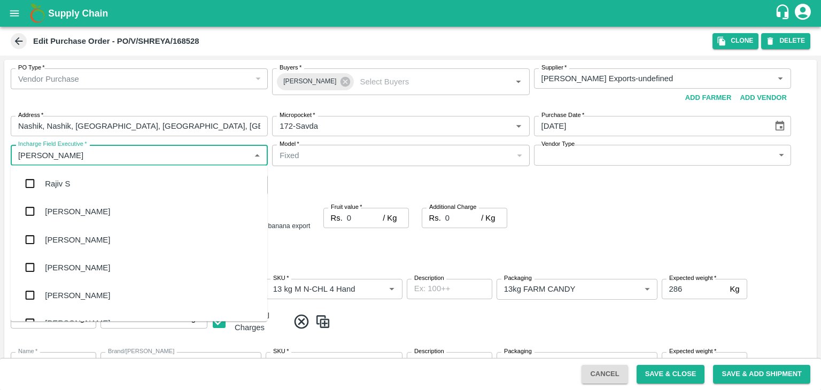
type input "[PERSON_NAME]"
click at [79, 239] on div "[PERSON_NAME] Tale" at bounding box center [86, 240] width 82 height 12
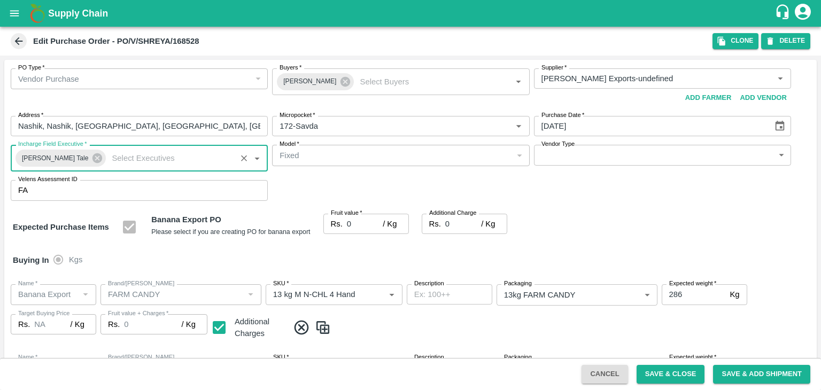
click at [569, 157] on body "Supply Chain Edit Purchase Order - PO/V/SHREYA/168528 Clone DELETE PO Type   * …" at bounding box center [410, 195] width 821 height 390
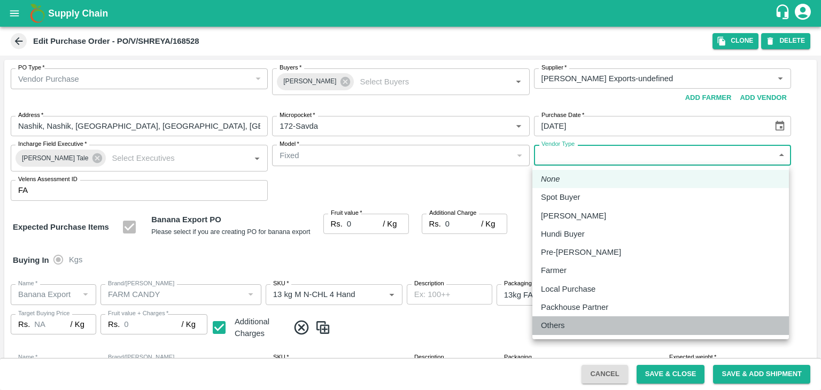
click at [565, 321] on div "Others" at bounding box center [555, 326] width 29 height 12
type input "OTHER"
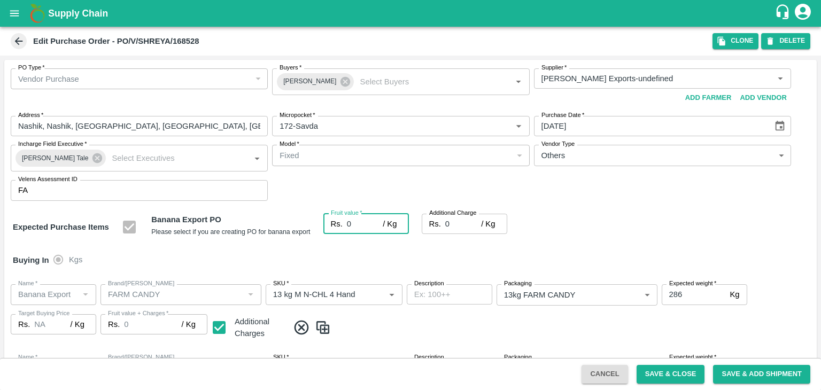
click at [352, 221] on input "0" at bounding box center [365, 224] width 36 height 20
type input "1"
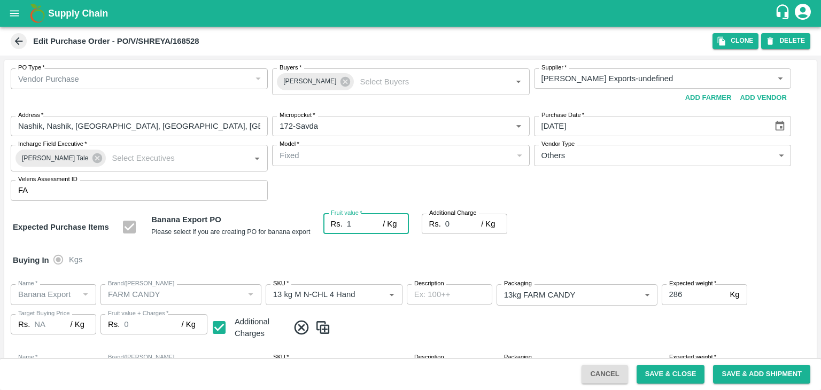
type input "1"
type input "19"
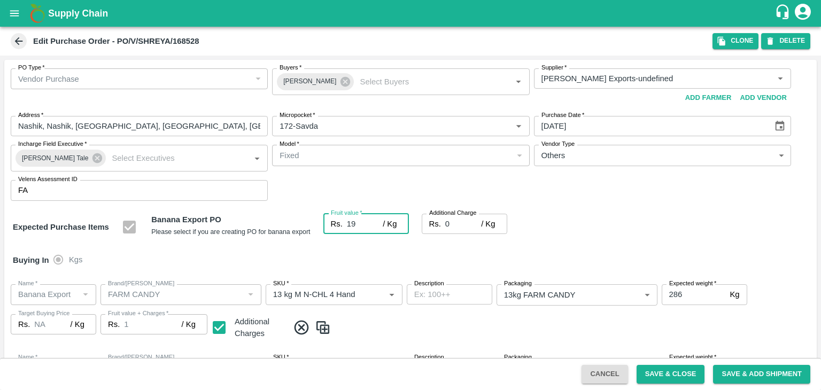
type input "19"
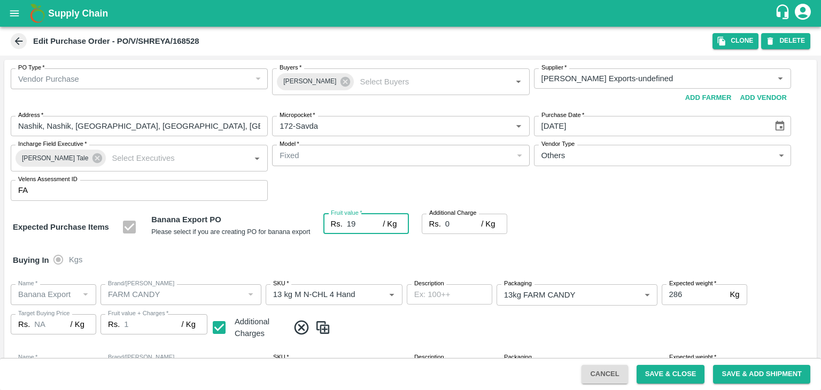
type input "19"
type input "2"
type input "21"
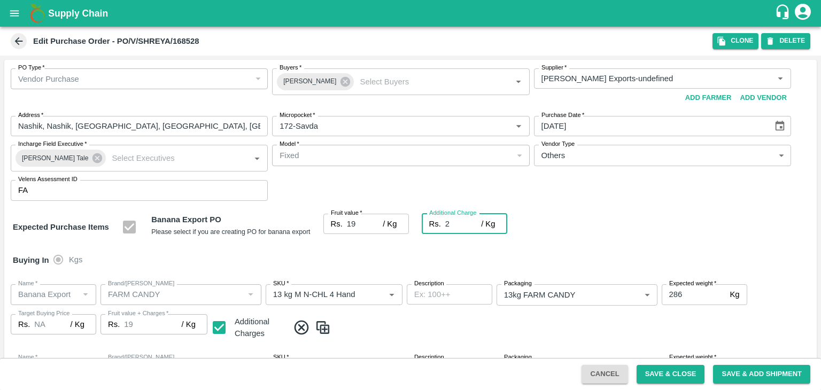
type input "21"
type input "2.7"
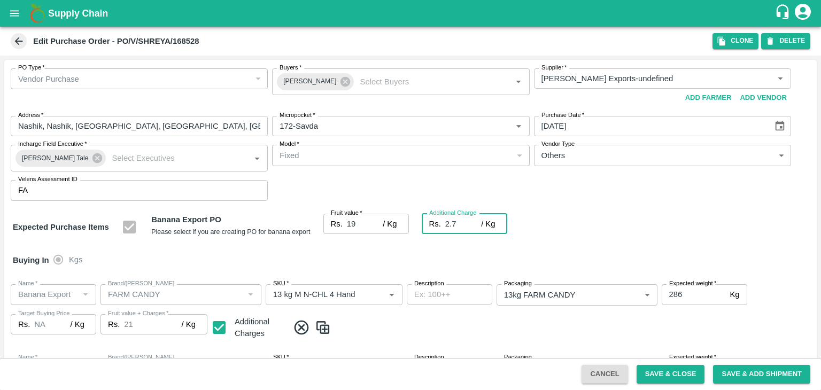
type input "21.7"
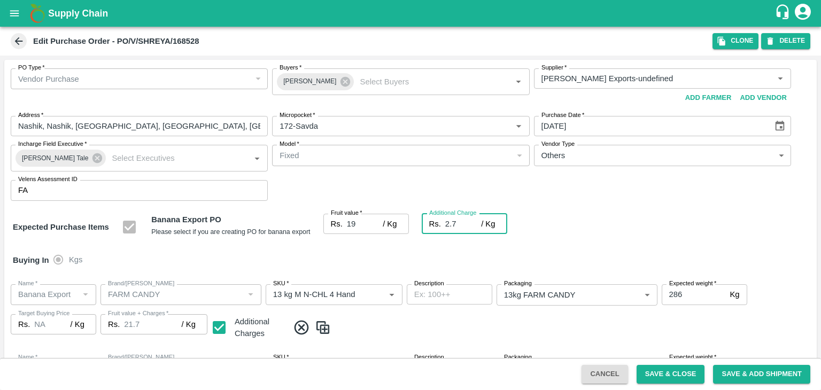
type input "2.75"
type input "21.75"
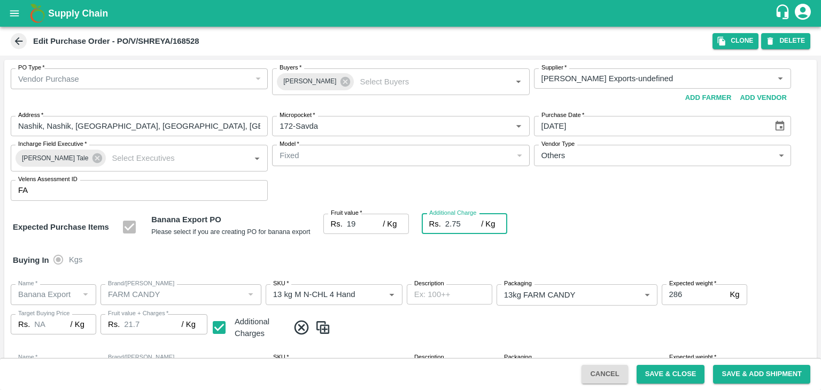
type input "21.75"
type input "2.75"
click at [382, 261] on div "Buying In Kgs" at bounding box center [410, 260] width 812 height 31
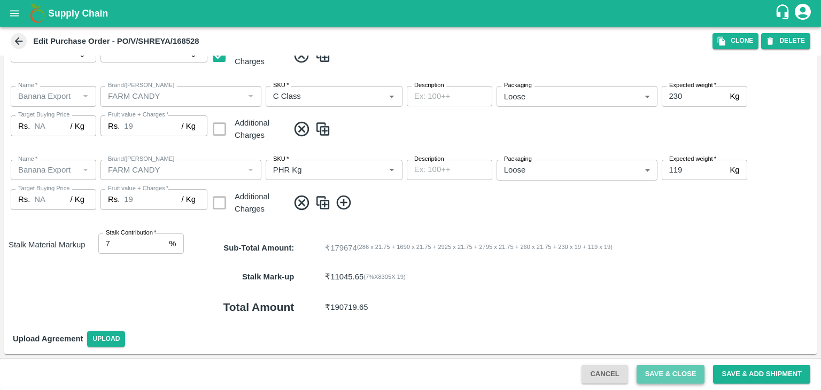
click at [679, 377] on button "Save & Close" at bounding box center [671, 374] width 68 height 19
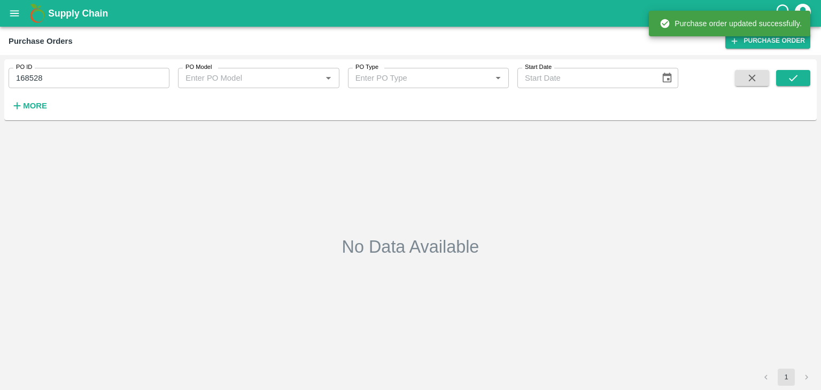
type input "168528"
type input "[DATE]"
